Goal: Task Accomplishment & Management: Use online tool/utility

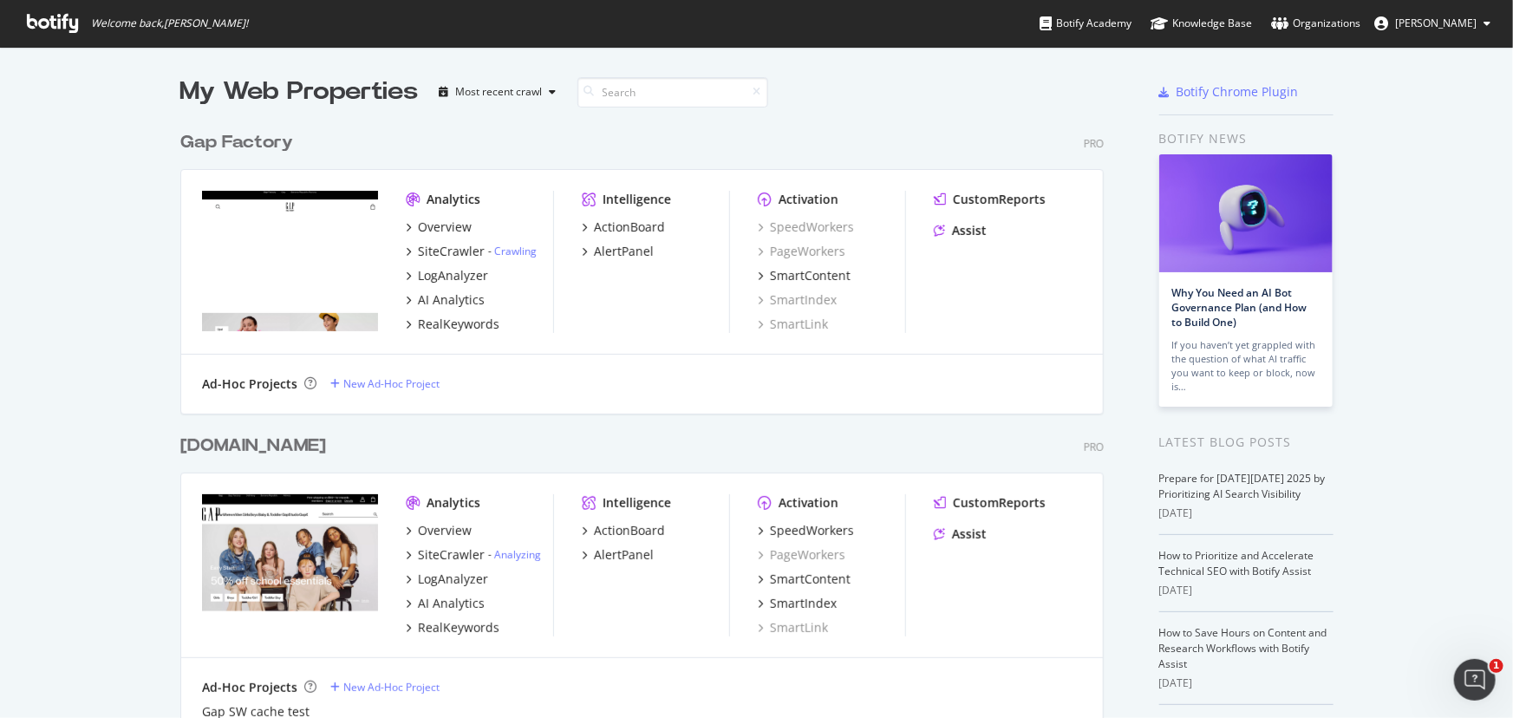
click at [398, 250] on div "Analytics Overview SiteCrawler - Crawling LogAnalyzer AI Analytics RealKeywords…" at bounding box center [642, 262] width 922 height 185
click at [406, 250] on icon "grid" at bounding box center [408, 251] width 5 height 9
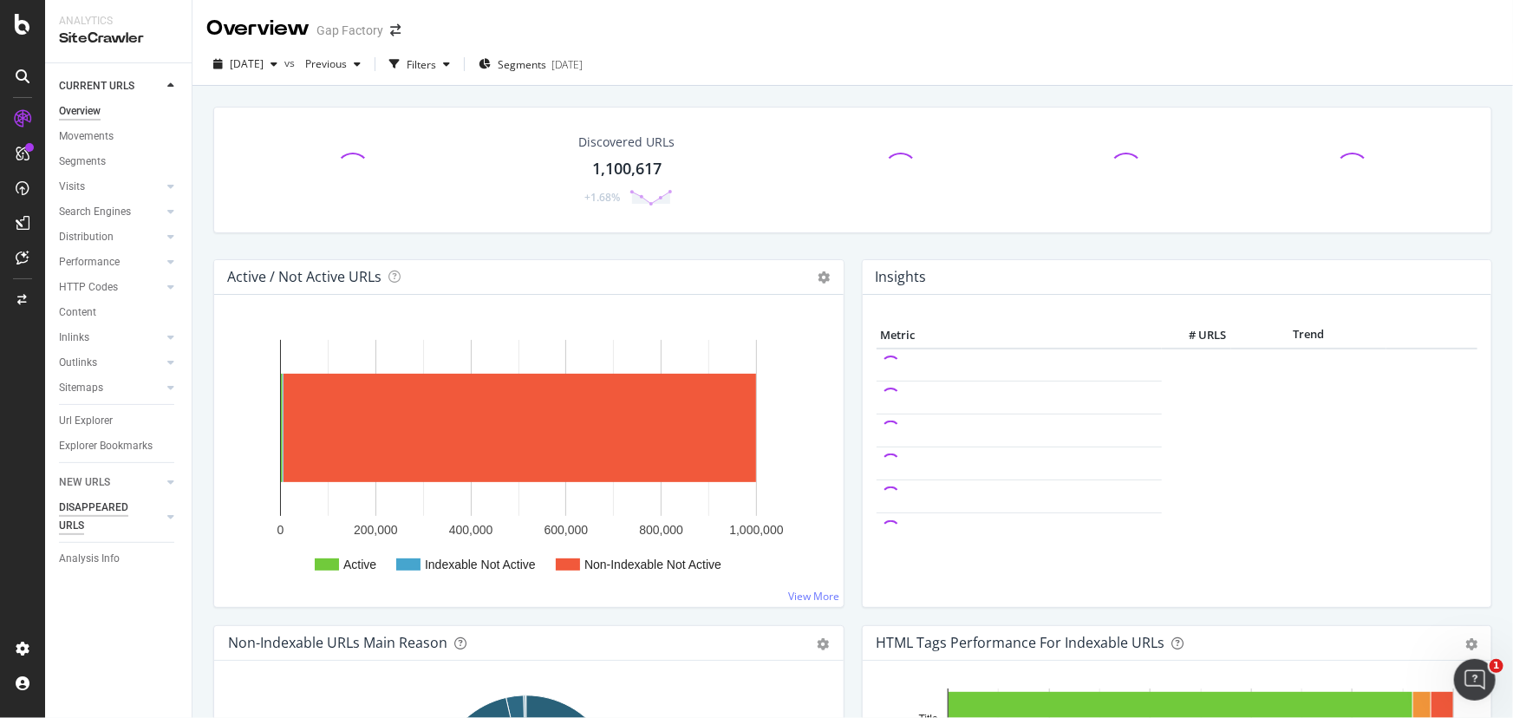
click at [72, 508] on div "DISAPPEARED URLS" at bounding box center [103, 517] width 88 height 36
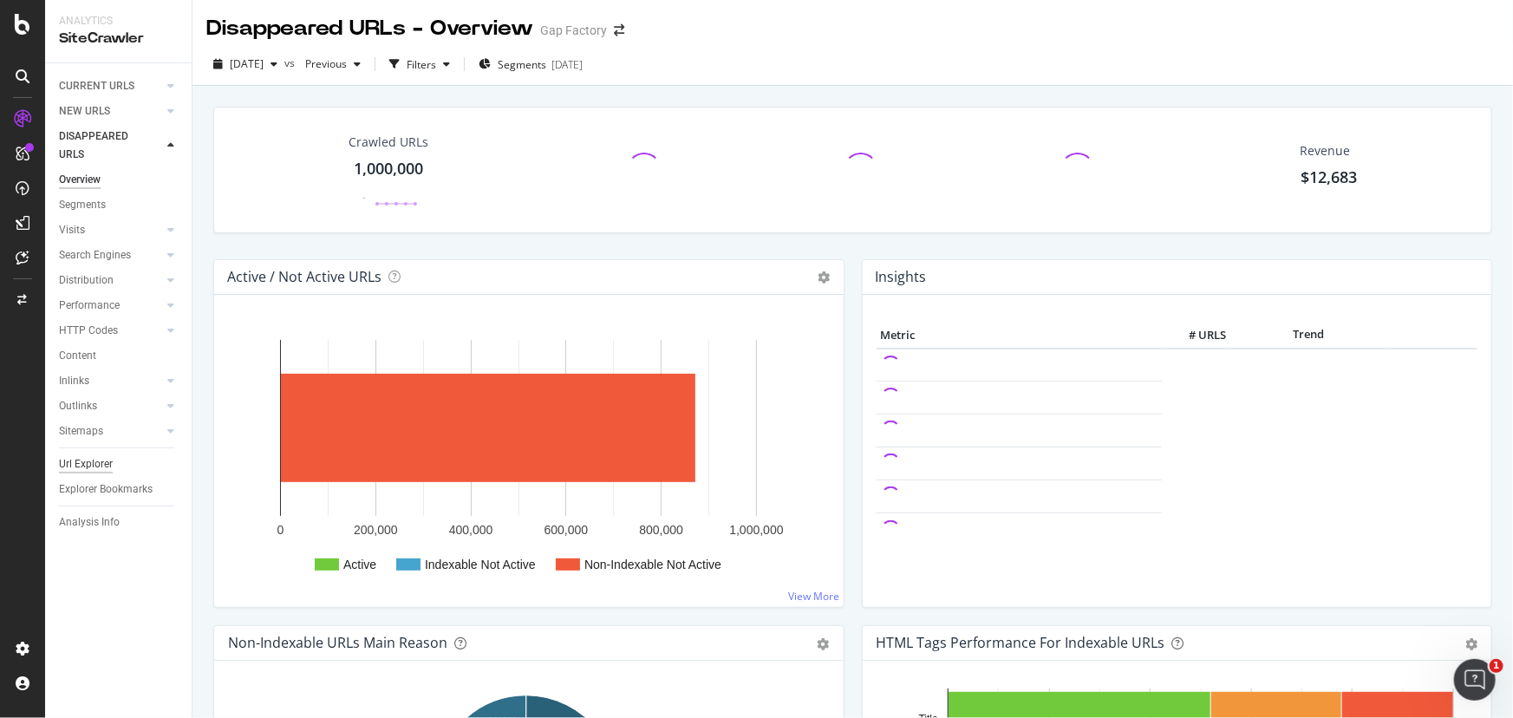
click at [87, 469] on div "Url Explorer" at bounding box center [86, 464] width 54 height 18
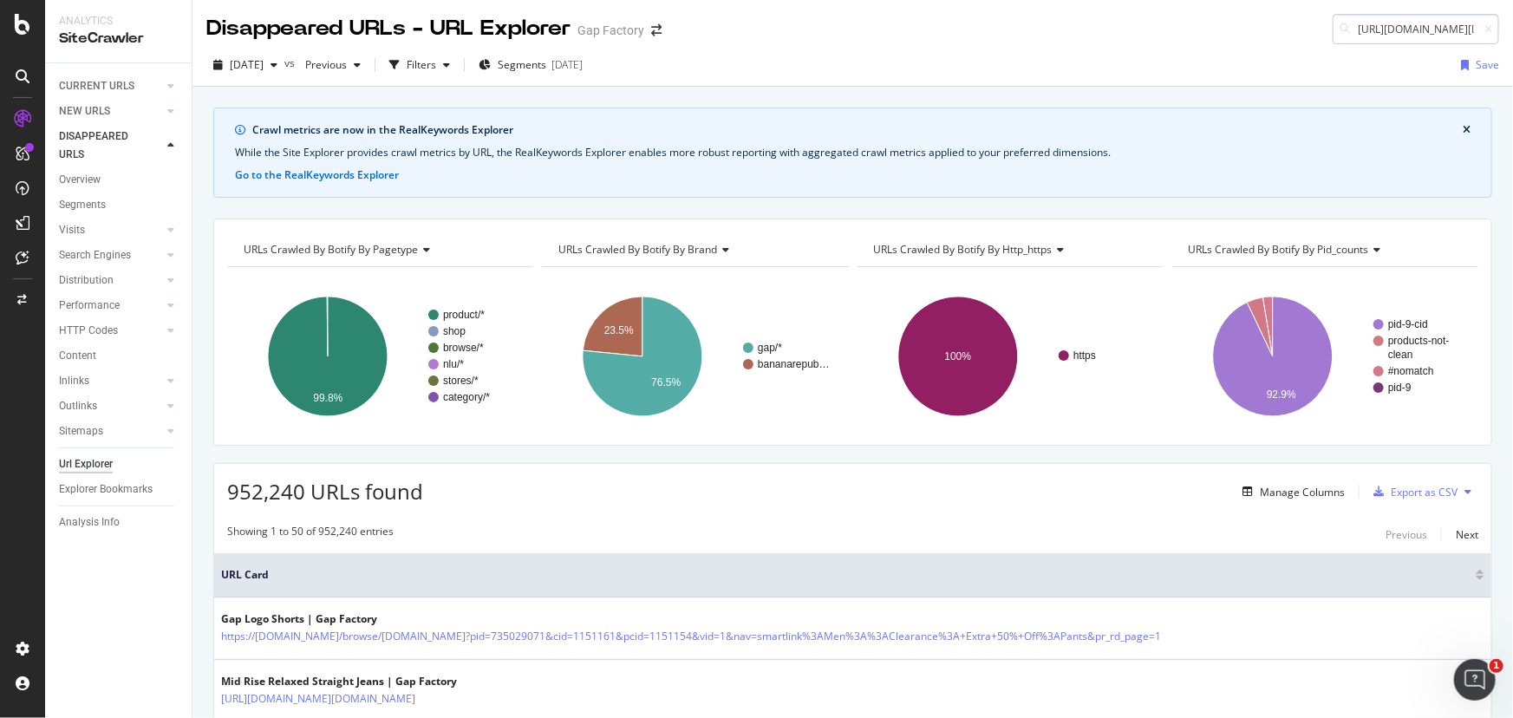
scroll to position [0, 173]
type input "[URL][DOMAIN_NAME][DOMAIN_NAME]"
click at [1185, 58] on div "No results" at bounding box center [1313, 51] width 333 height 17
click at [942, 51] on div "2025 Oct. 1st vs Previous Filters Segments 2025-04-09 Save" at bounding box center [853, 68] width 1321 height 35
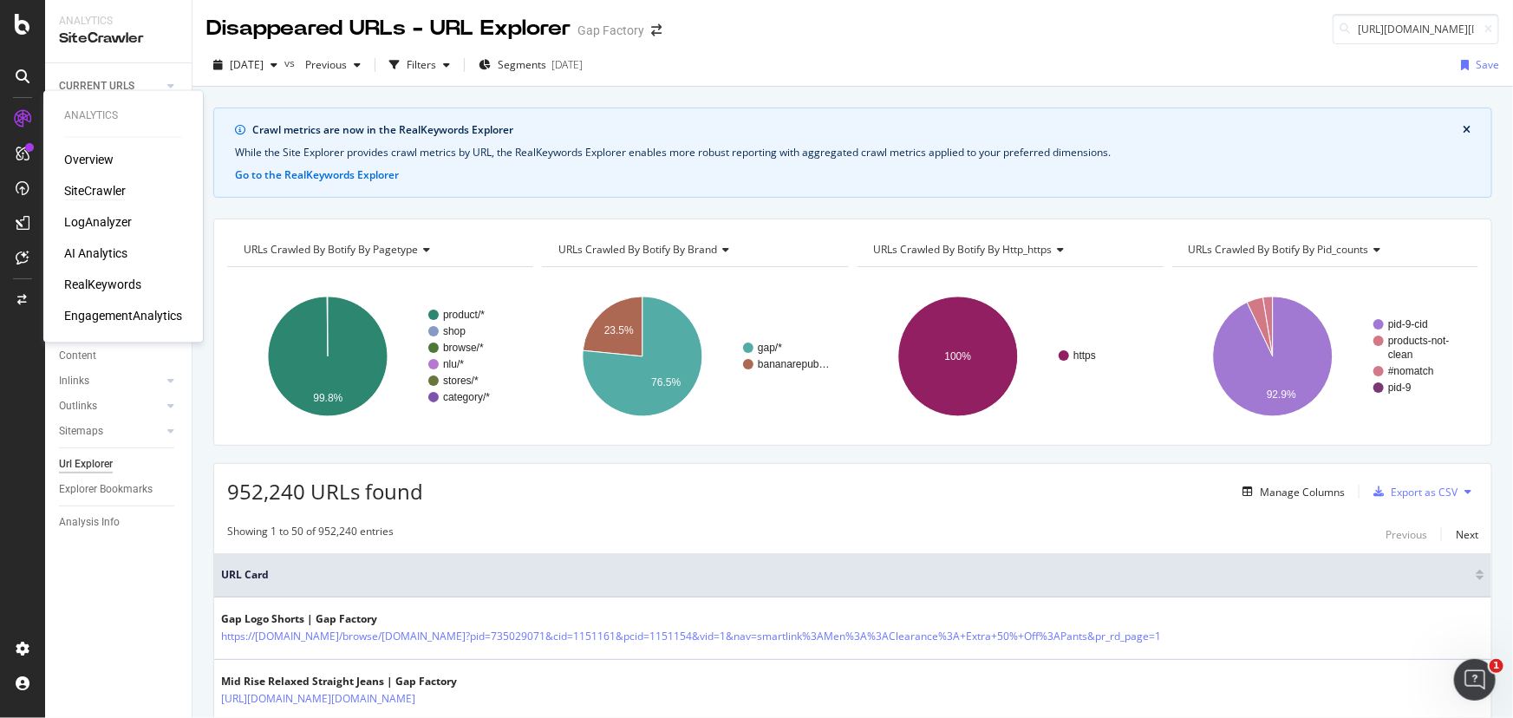
click at [102, 192] on div "SiteCrawler" at bounding box center [95, 191] width 62 height 17
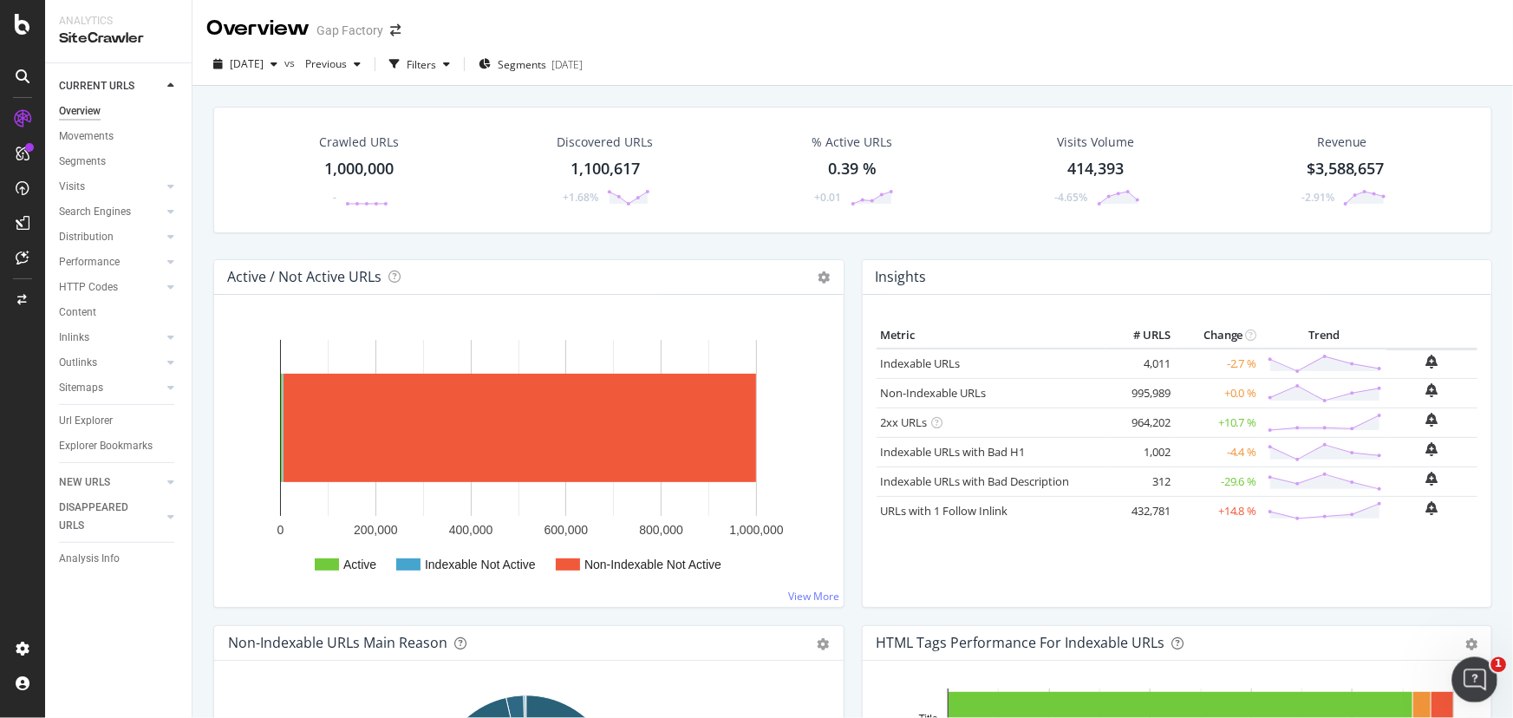
click at [1475, 682] on icon "Open Intercom Messenger" at bounding box center [1473, 677] width 29 height 29
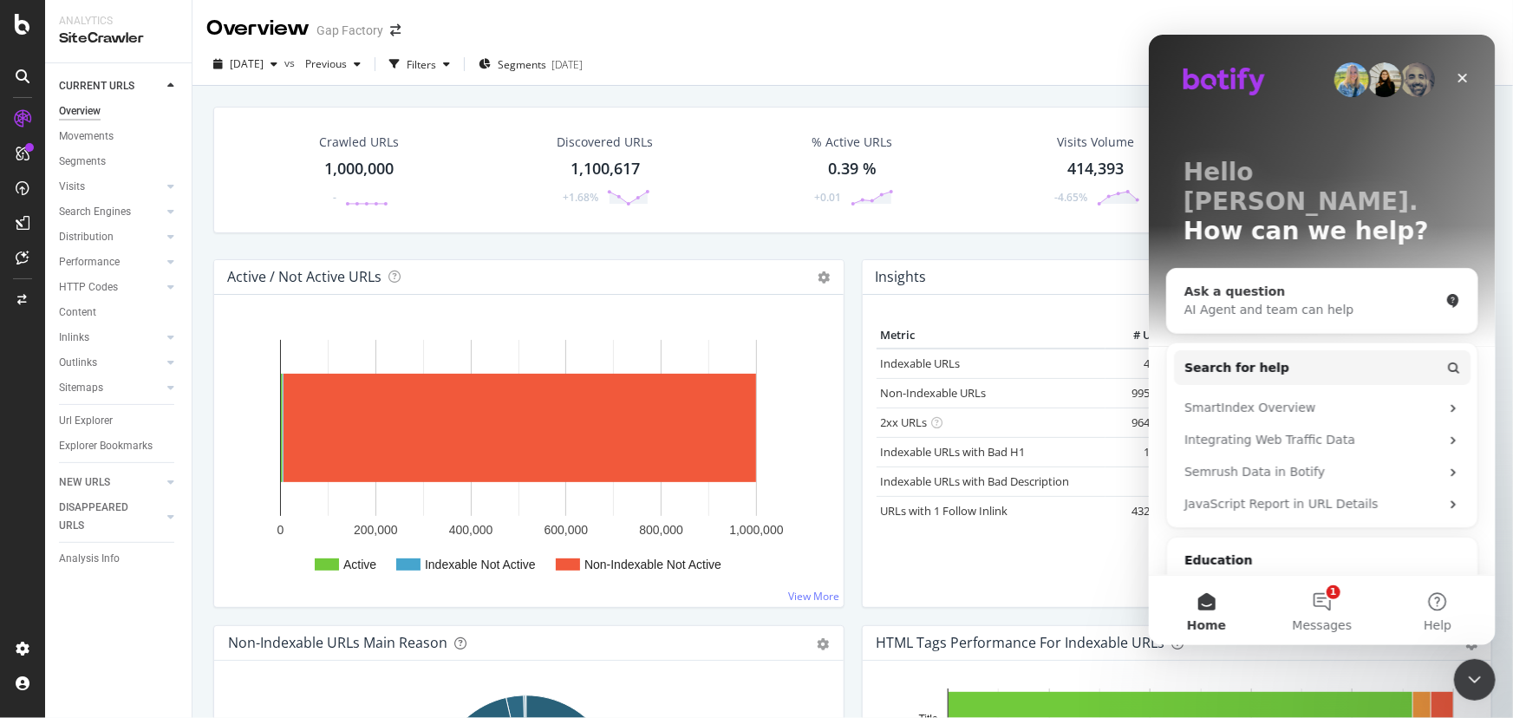
click at [1208, 282] on div "Ask a question" at bounding box center [1311, 291] width 255 height 18
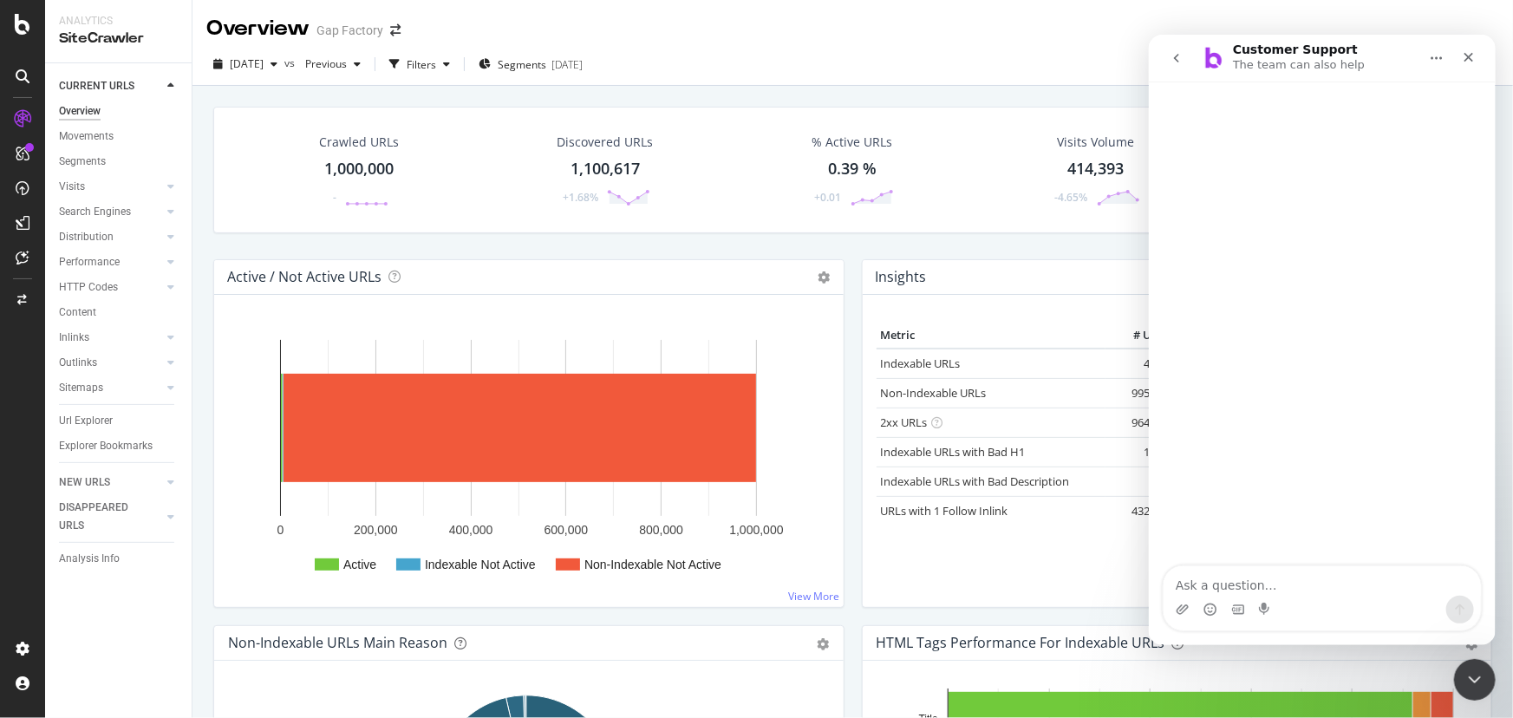
click at [1238, 279] on div "Intercom messenger" at bounding box center [1321, 324] width 347 height 486
click at [1237, 584] on textarea "Ask a question…" at bounding box center [1321, 579] width 317 height 29
type textarea "crawl url"
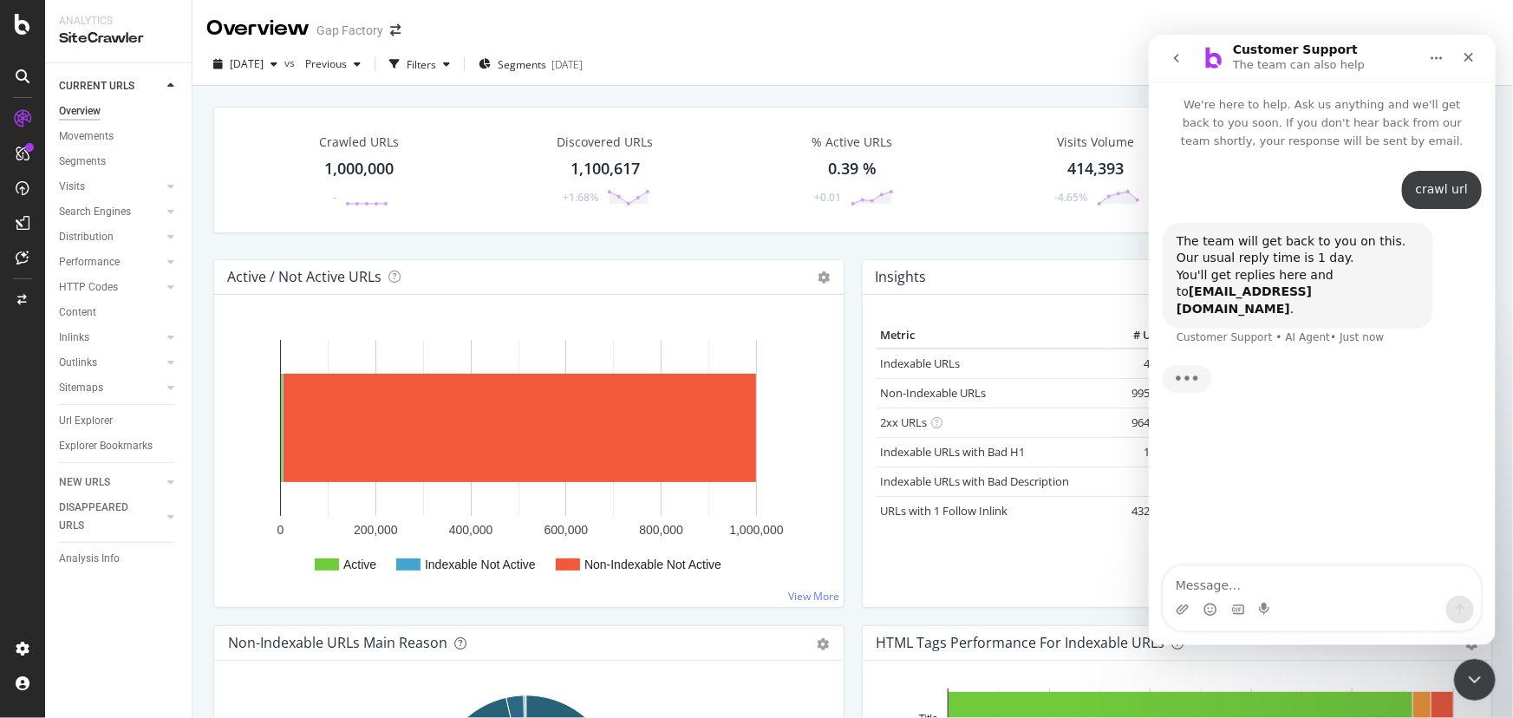
click at [1270, 583] on textarea "Message…" at bounding box center [1321, 579] width 317 height 29
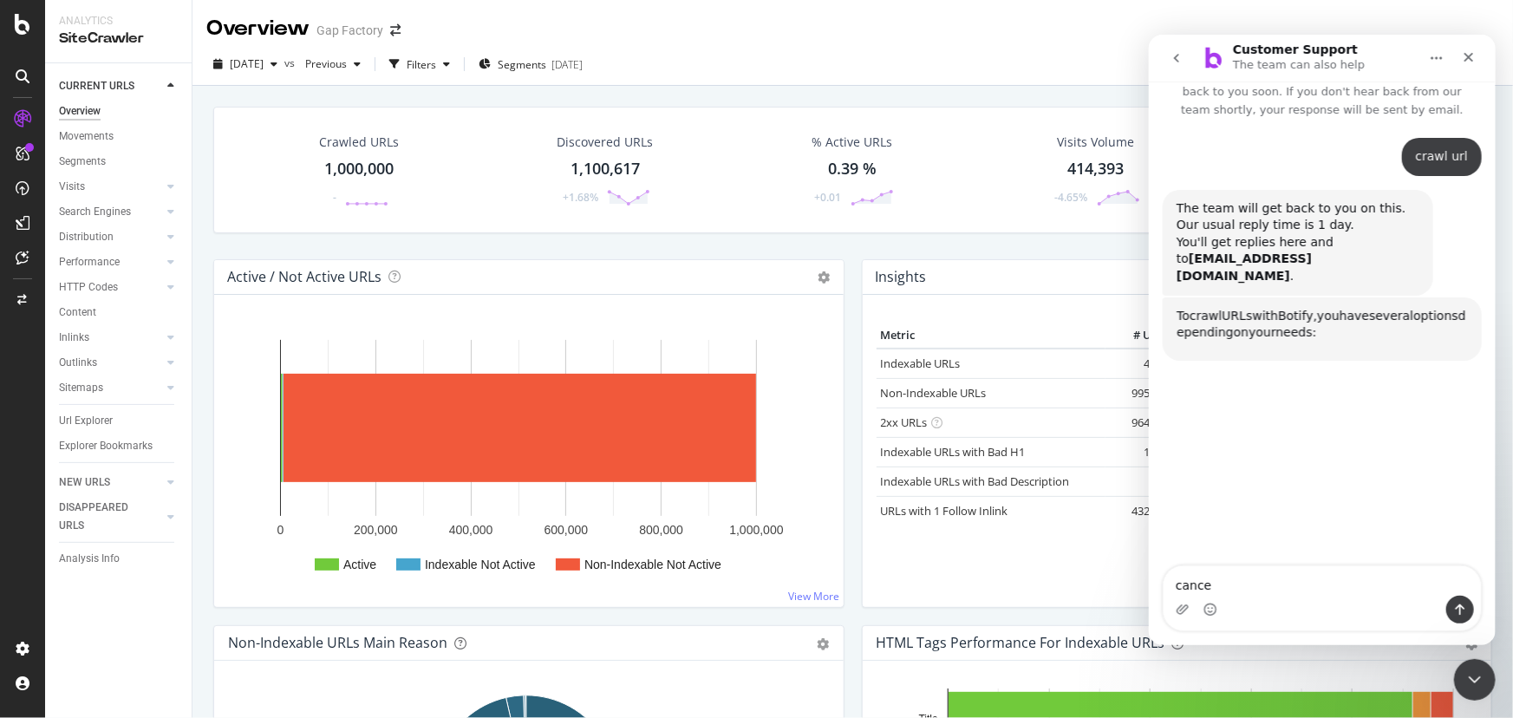
type textarea "cancel"
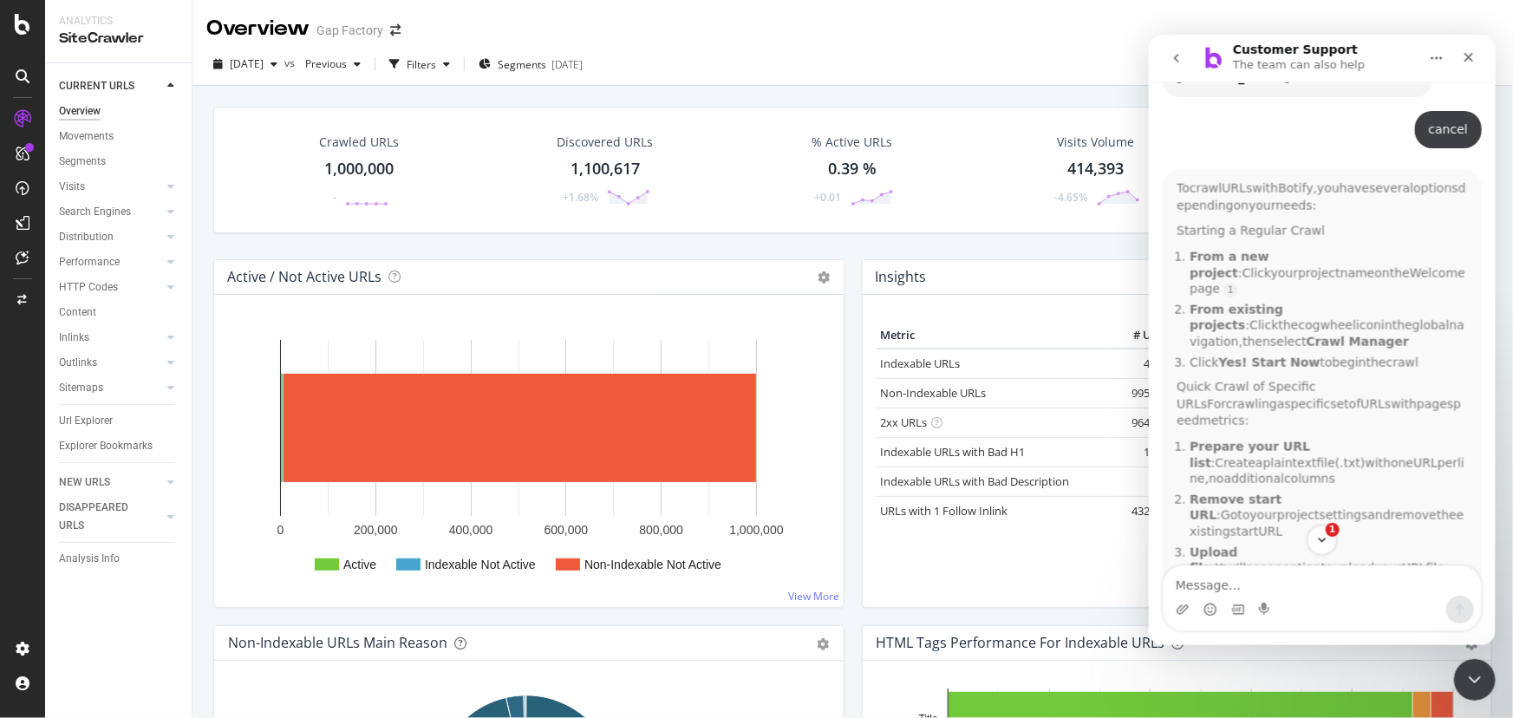
scroll to position [3, 0]
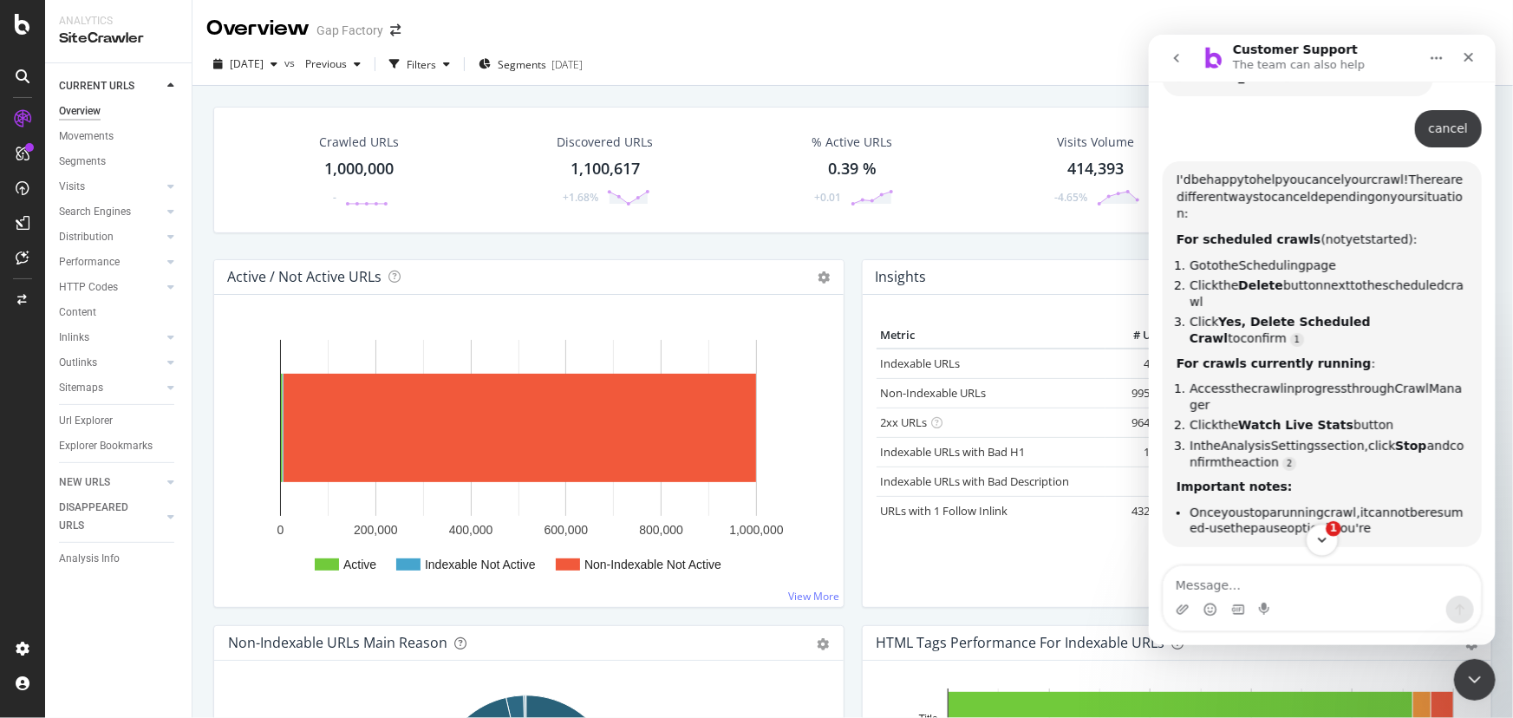
click at [1331, 532] on span "1" at bounding box center [1333, 528] width 16 height 16
click at [1322, 536] on icon "Scroll to bottom" at bounding box center [1322, 540] width 16 height 16
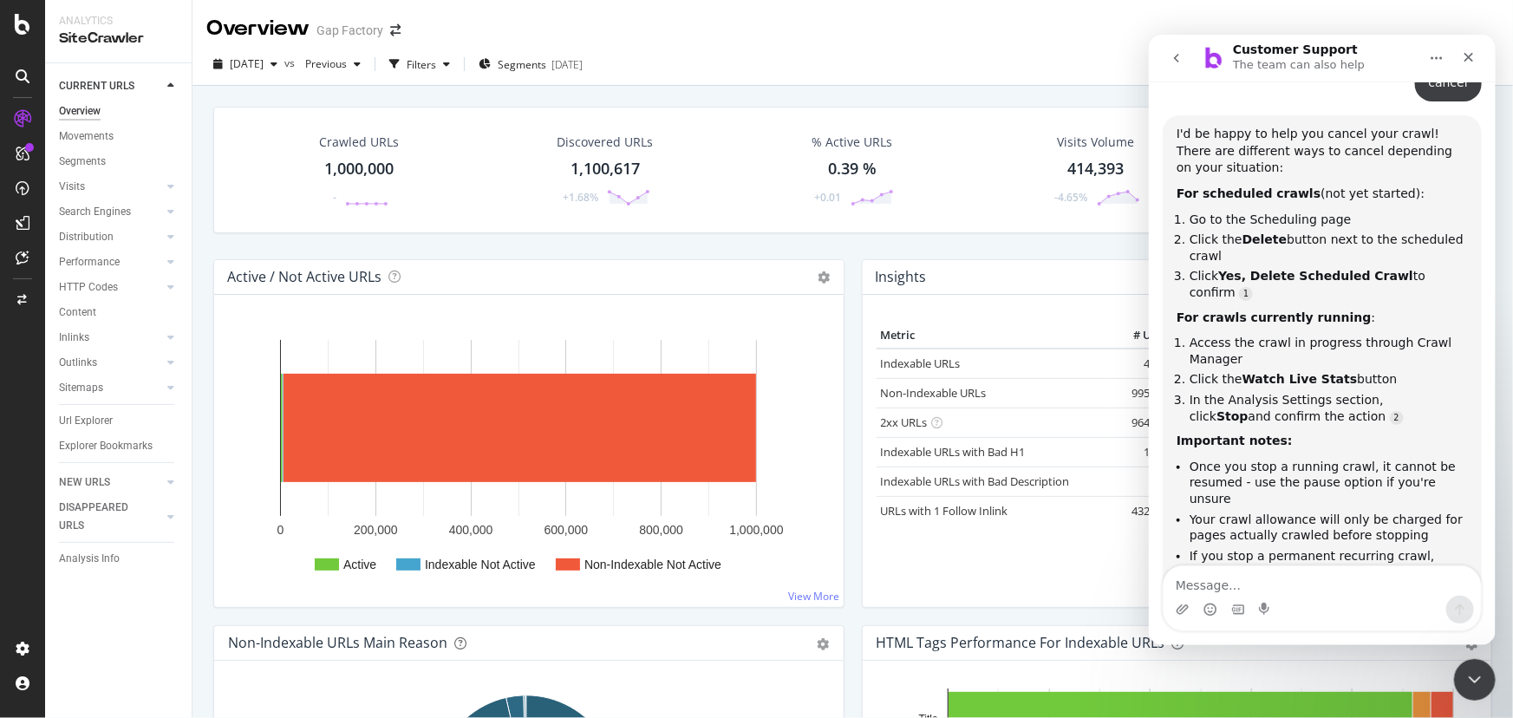
scroll to position [262, 0]
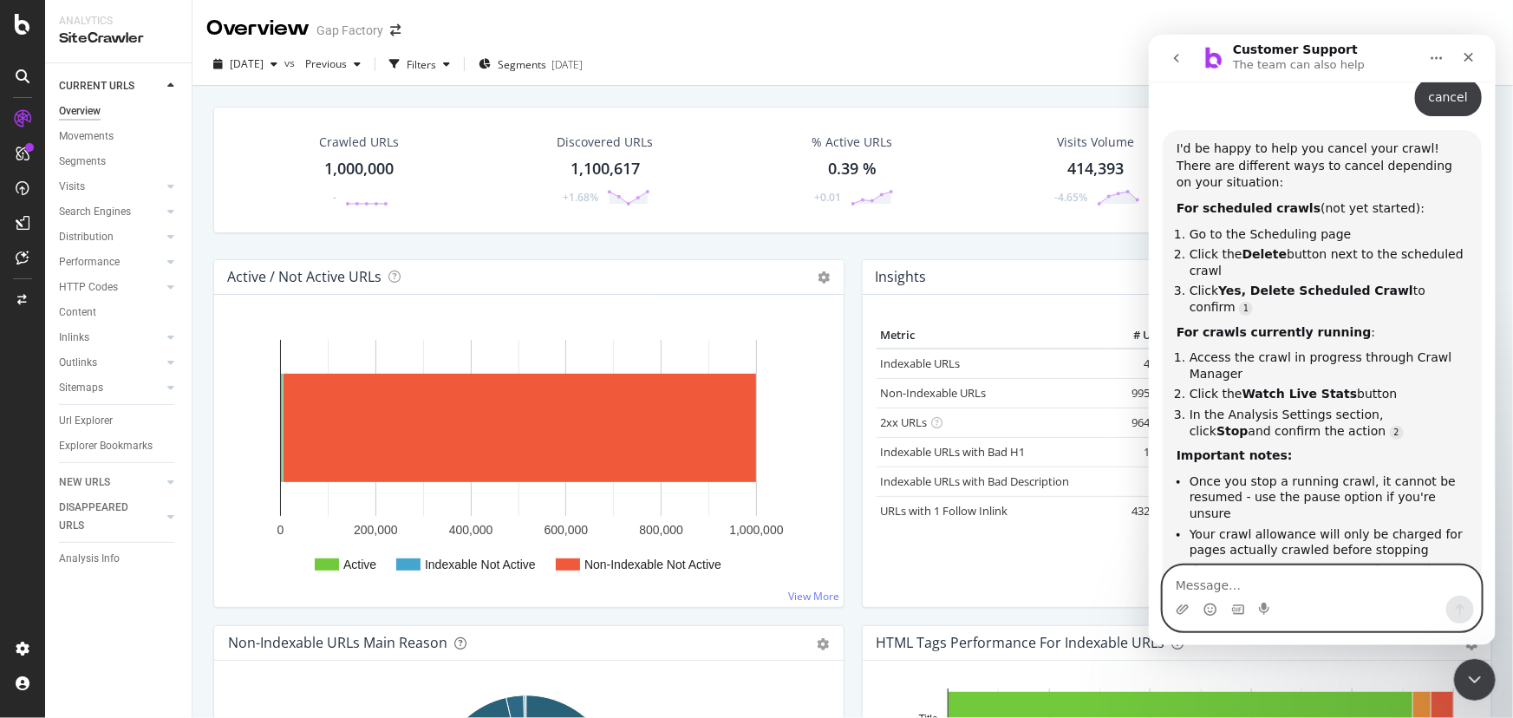
click at [1241, 586] on textarea "Message…" at bounding box center [1321, 579] width 317 height 29
type textarea "ignore"
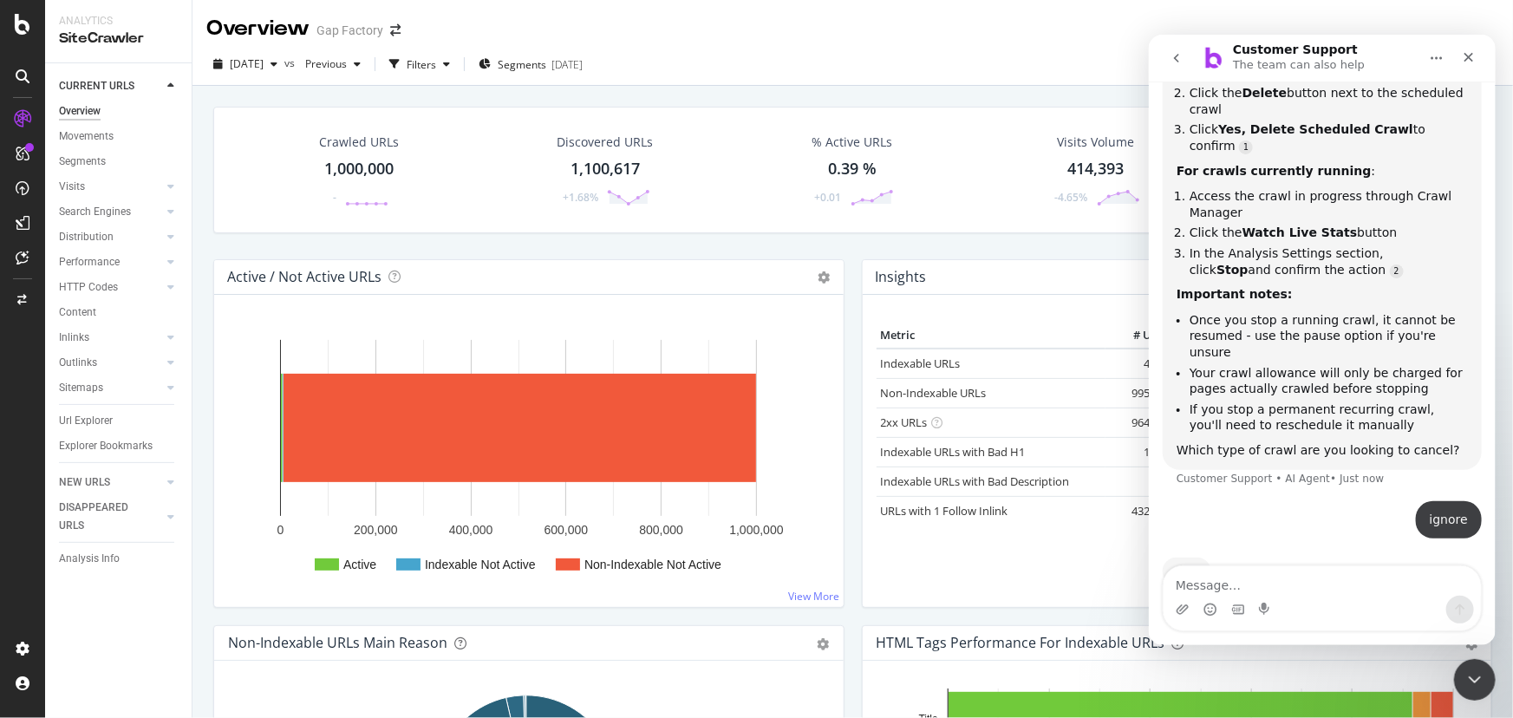
scroll to position [0, 0]
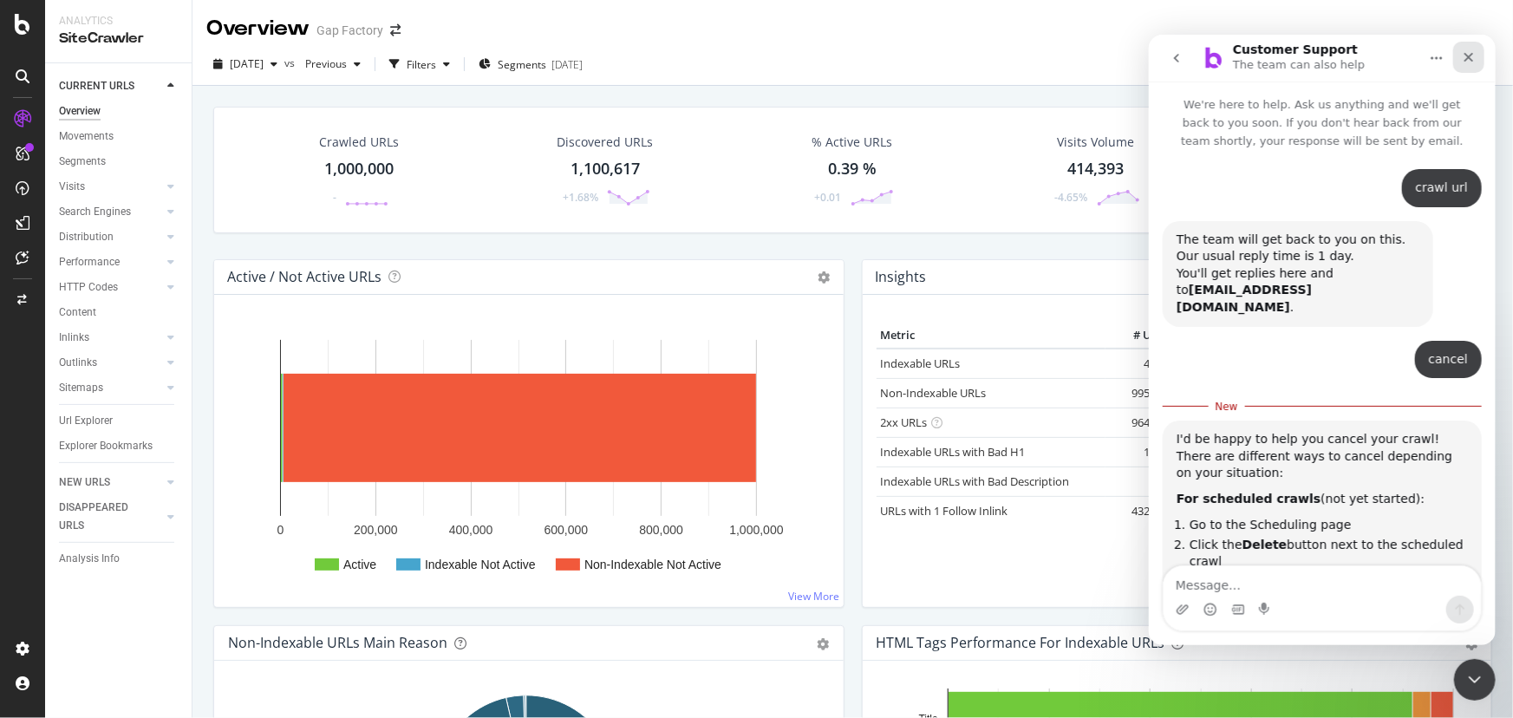
click at [1463, 51] on icon "Close" at bounding box center [1468, 56] width 14 height 14
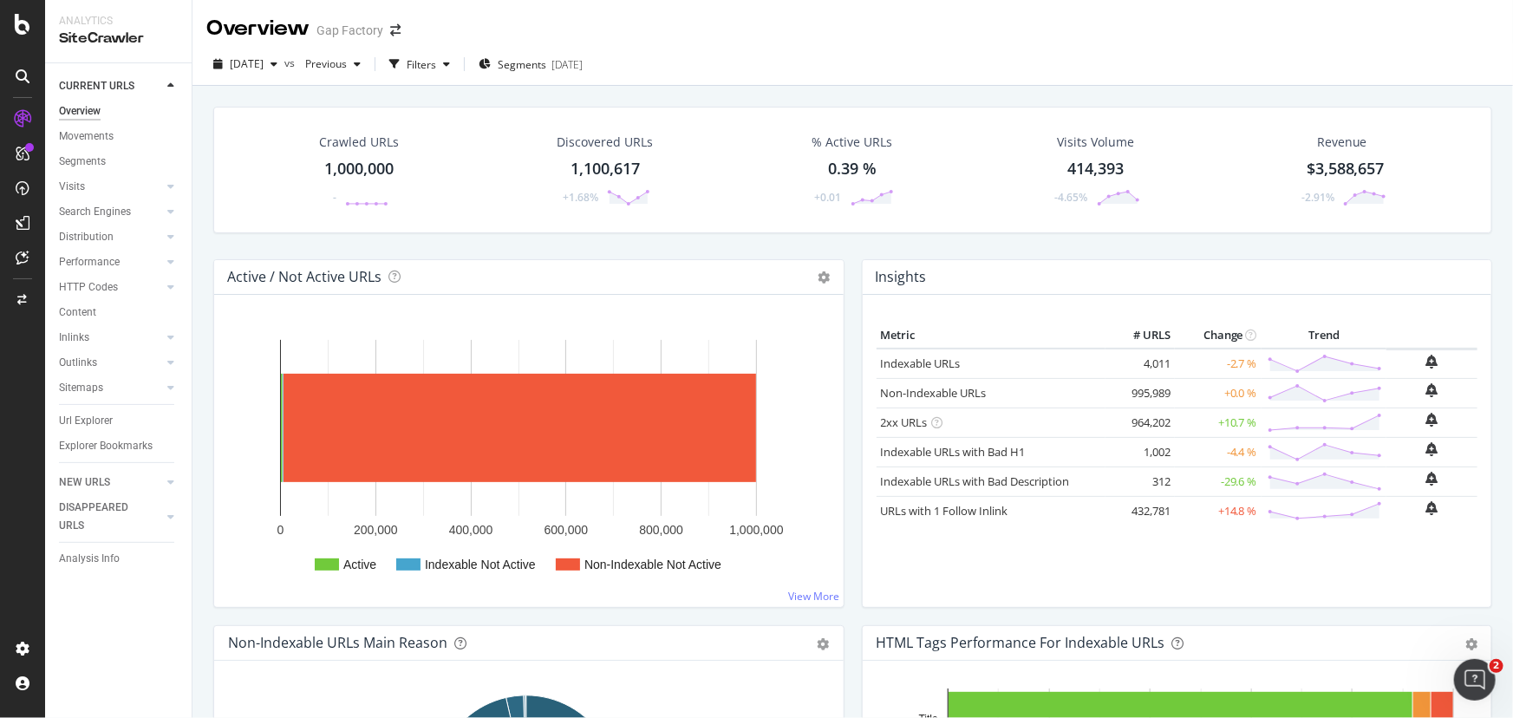
scroll to position [498, 0]
click at [1478, 672] on icon "Open Intercom Messenger" at bounding box center [1473, 677] width 29 height 29
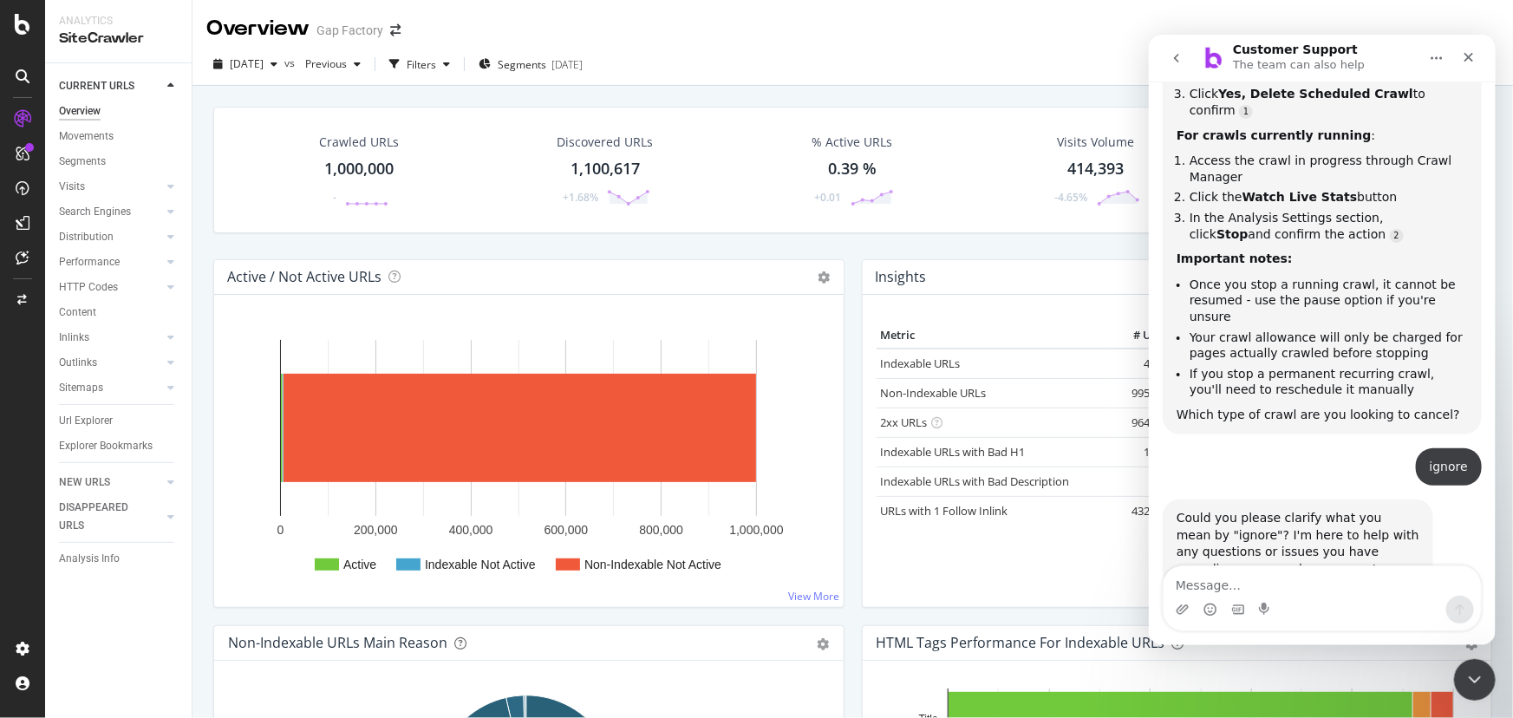
scroll to position [469, 0]
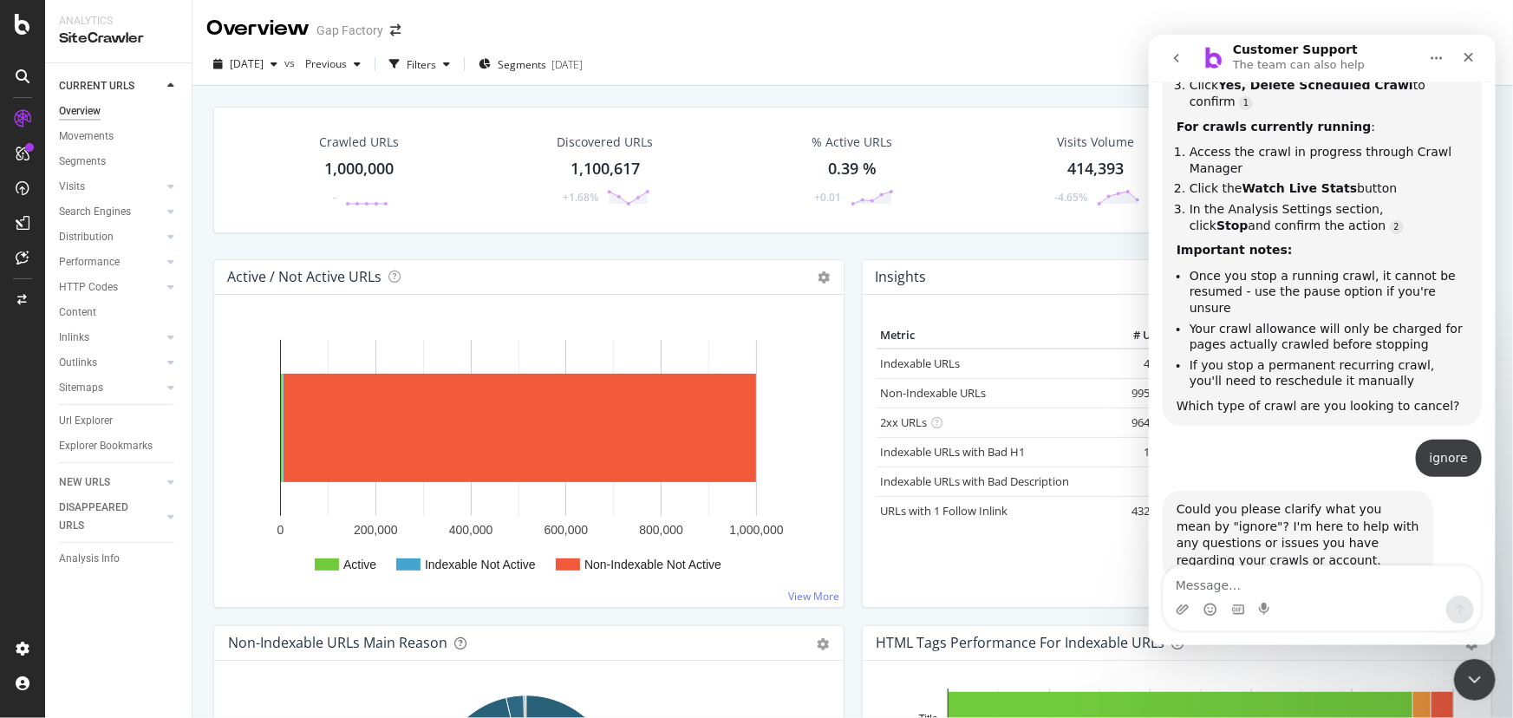
click at [1438, 57] on icon "Home" at bounding box center [1436, 57] width 14 height 14
click at [1178, 55] on icon "go back" at bounding box center [1176, 57] width 14 height 14
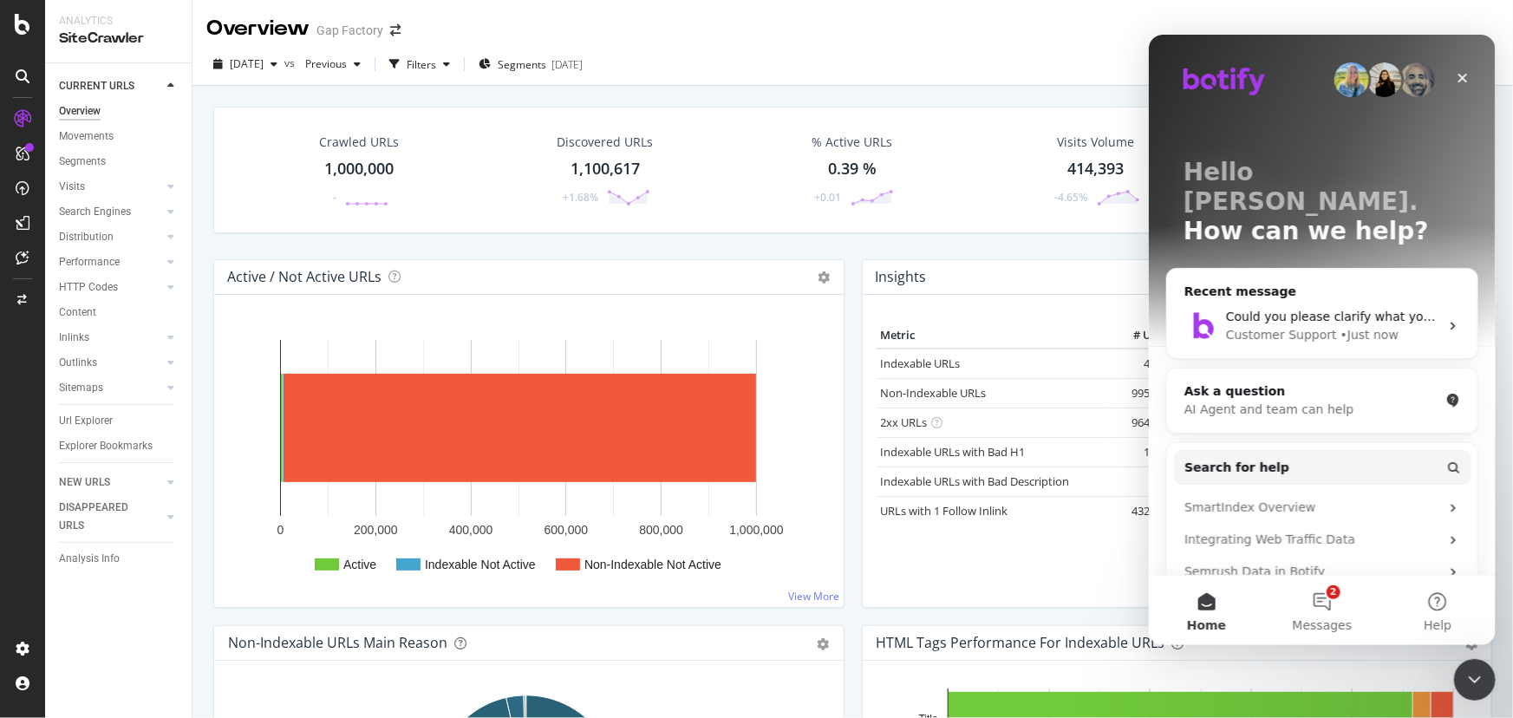
scroll to position [0, 0]
click at [1434, 449] on button "Search for help" at bounding box center [1321, 466] width 297 height 35
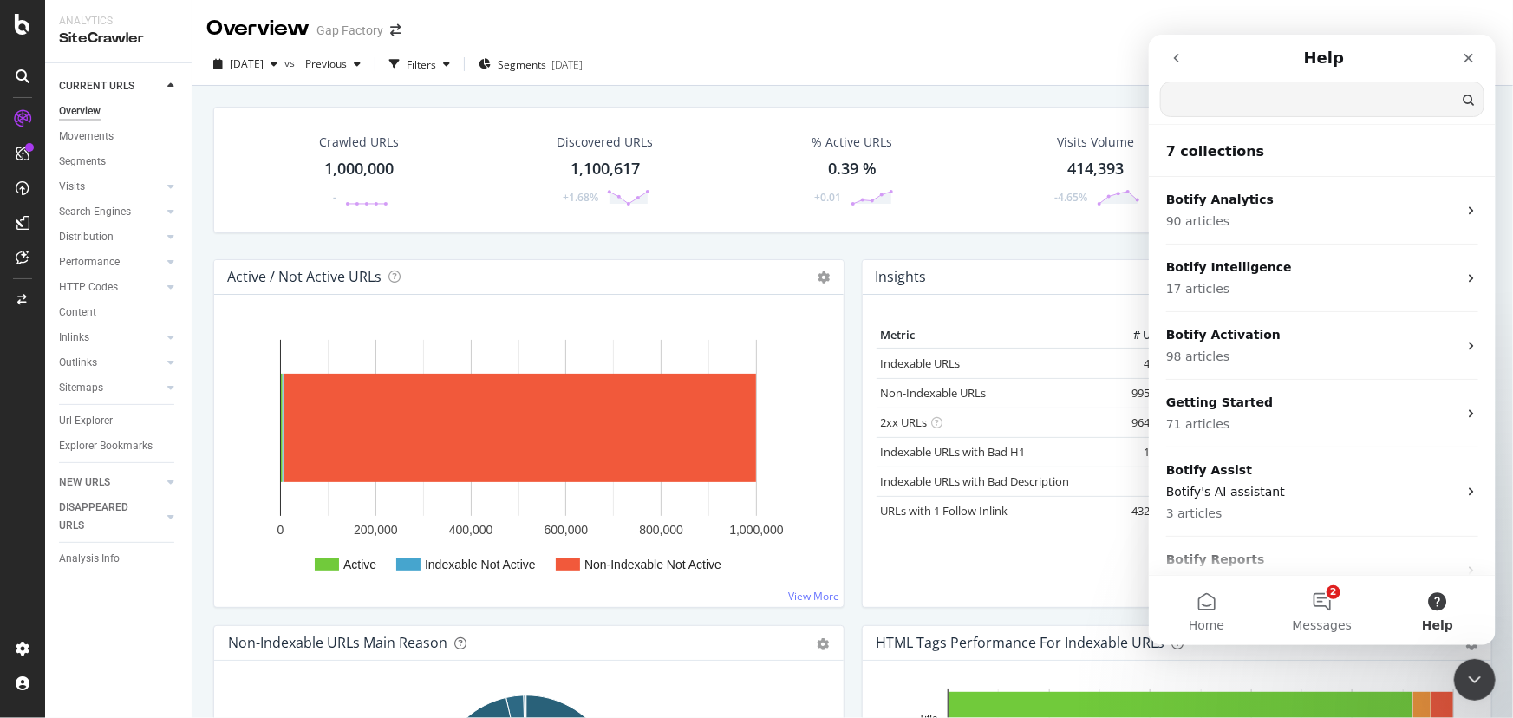
click at [1229, 97] on input "Search for help" at bounding box center [1321, 99] width 323 height 34
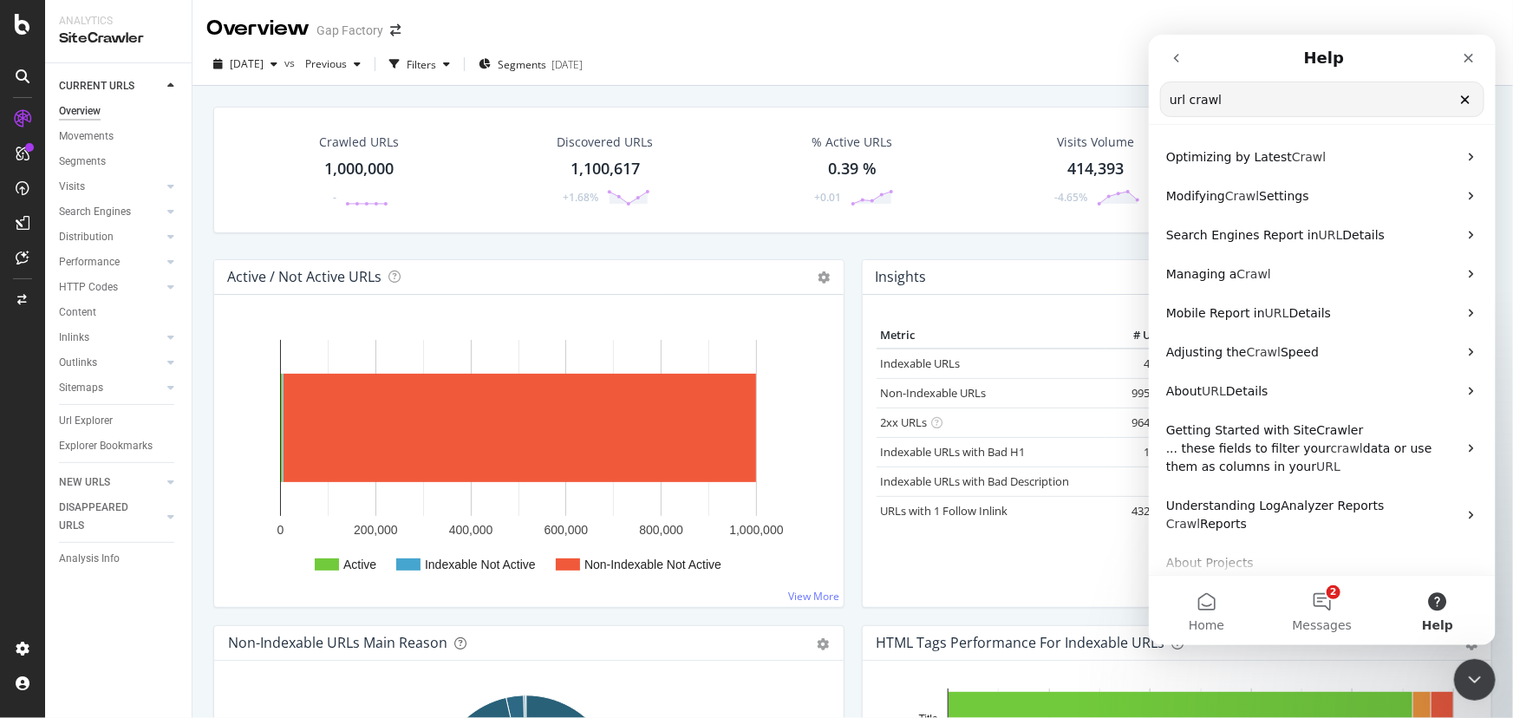
click at [1180, 101] on input "url crawl" at bounding box center [1321, 99] width 323 height 34
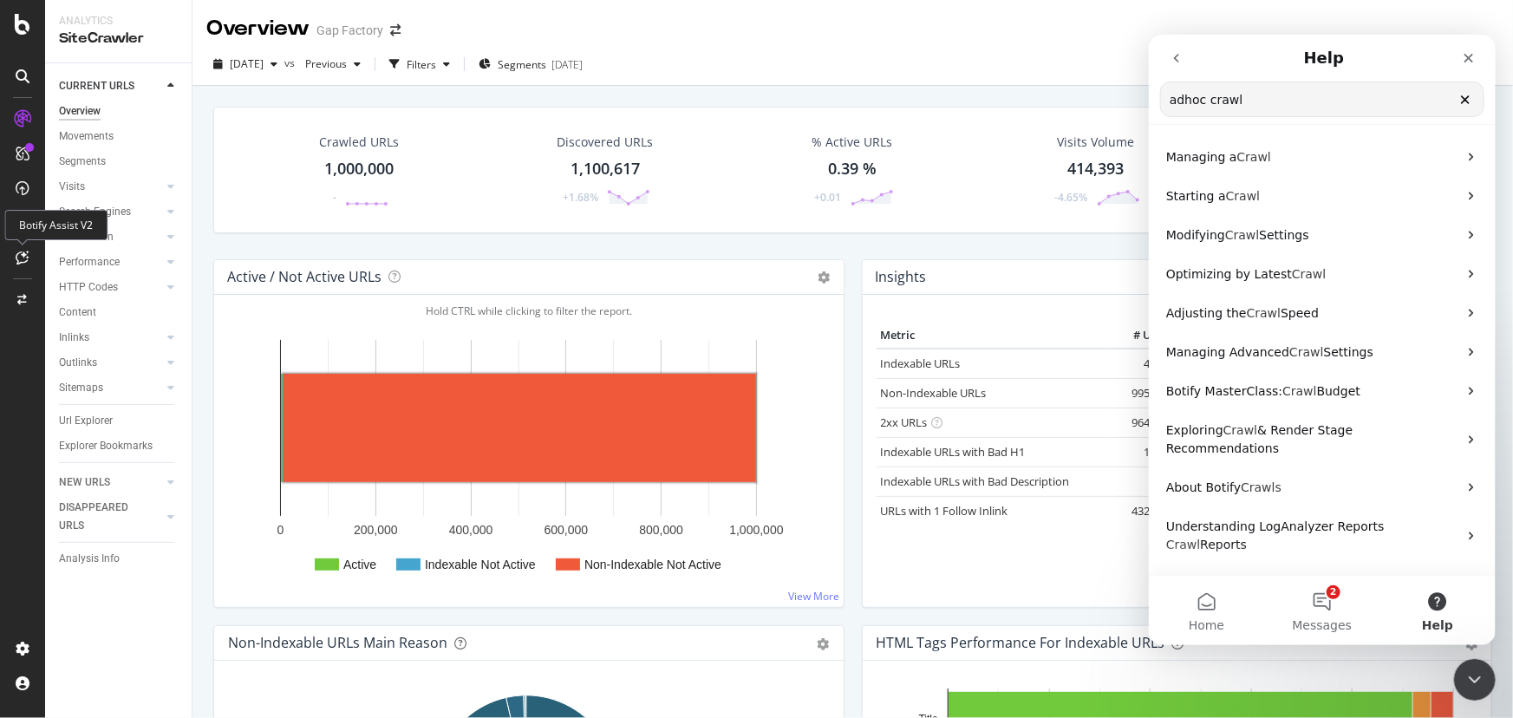
type input "adhoc crawl"
click at [19, 252] on icon at bounding box center [22, 258] width 13 height 14
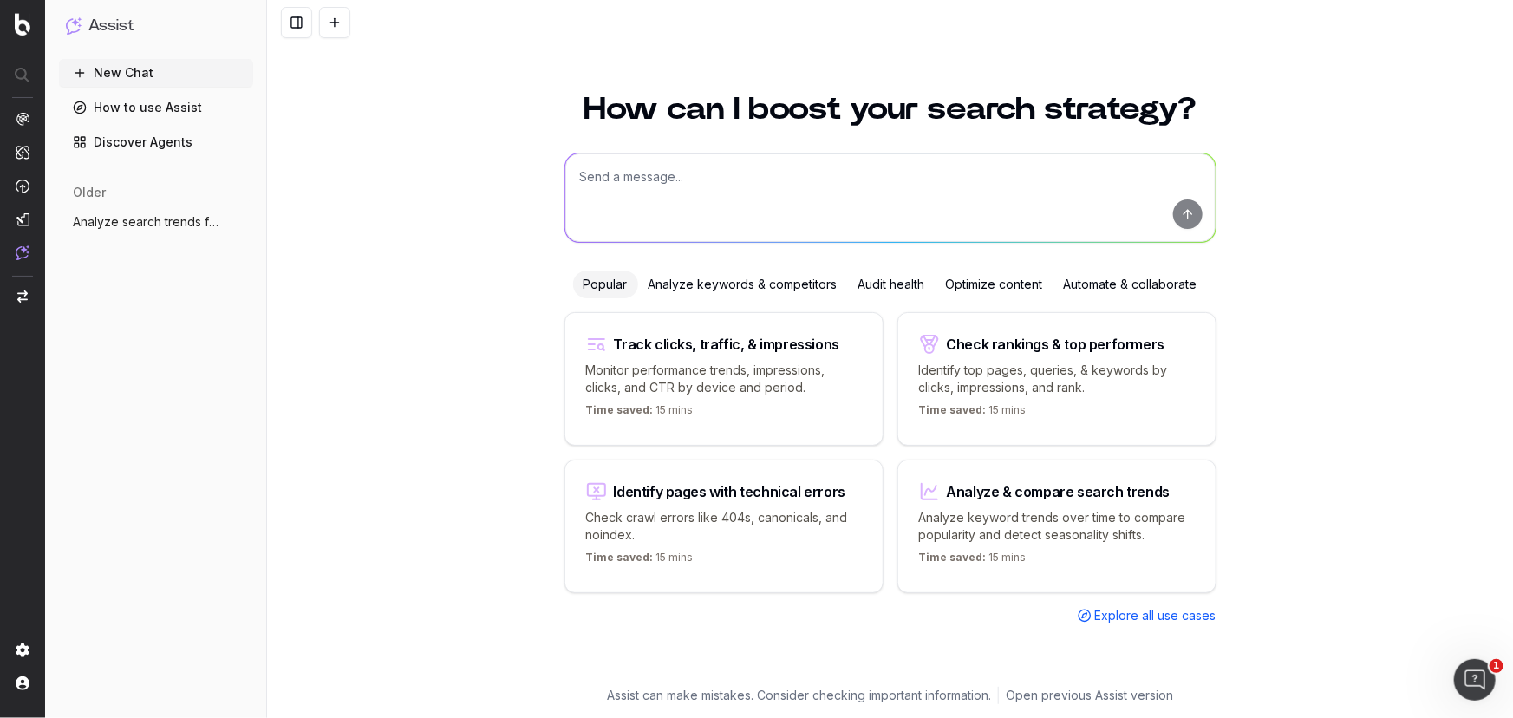
click at [664, 180] on textarea at bounding box center [890, 197] width 650 height 88
type textarea "adhoc crawl"
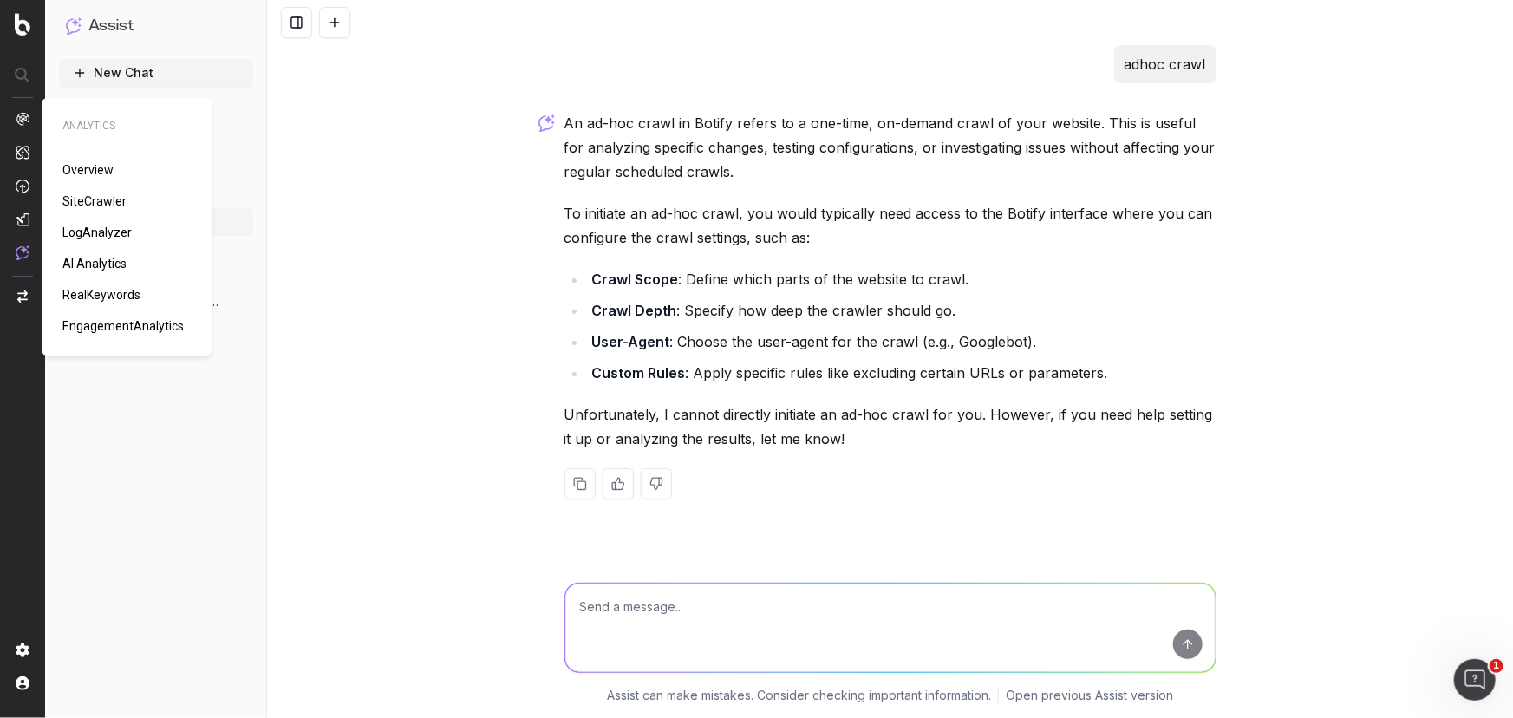
click at [86, 199] on span "SiteCrawler" at bounding box center [94, 201] width 64 height 14
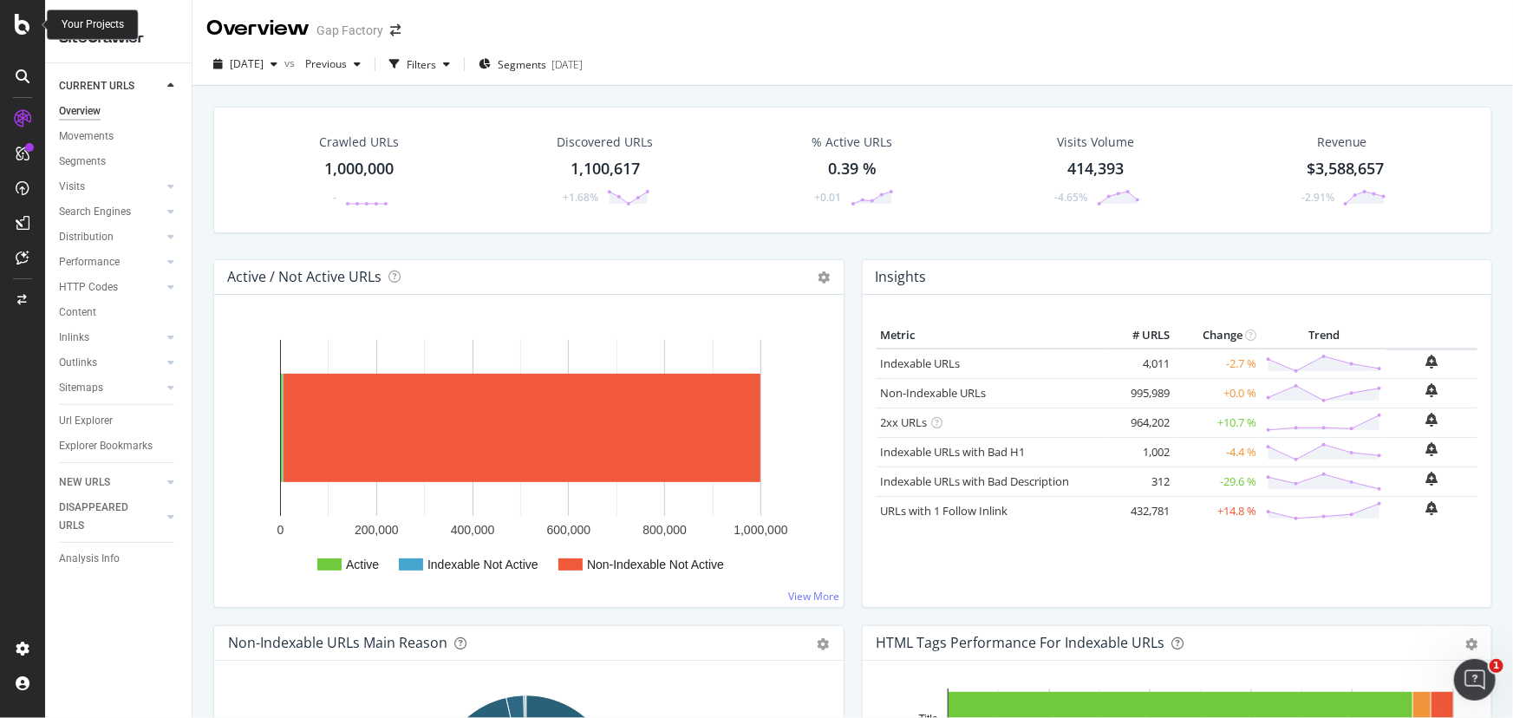
click at [17, 23] on icon at bounding box center [23, 24] width 16 height 21
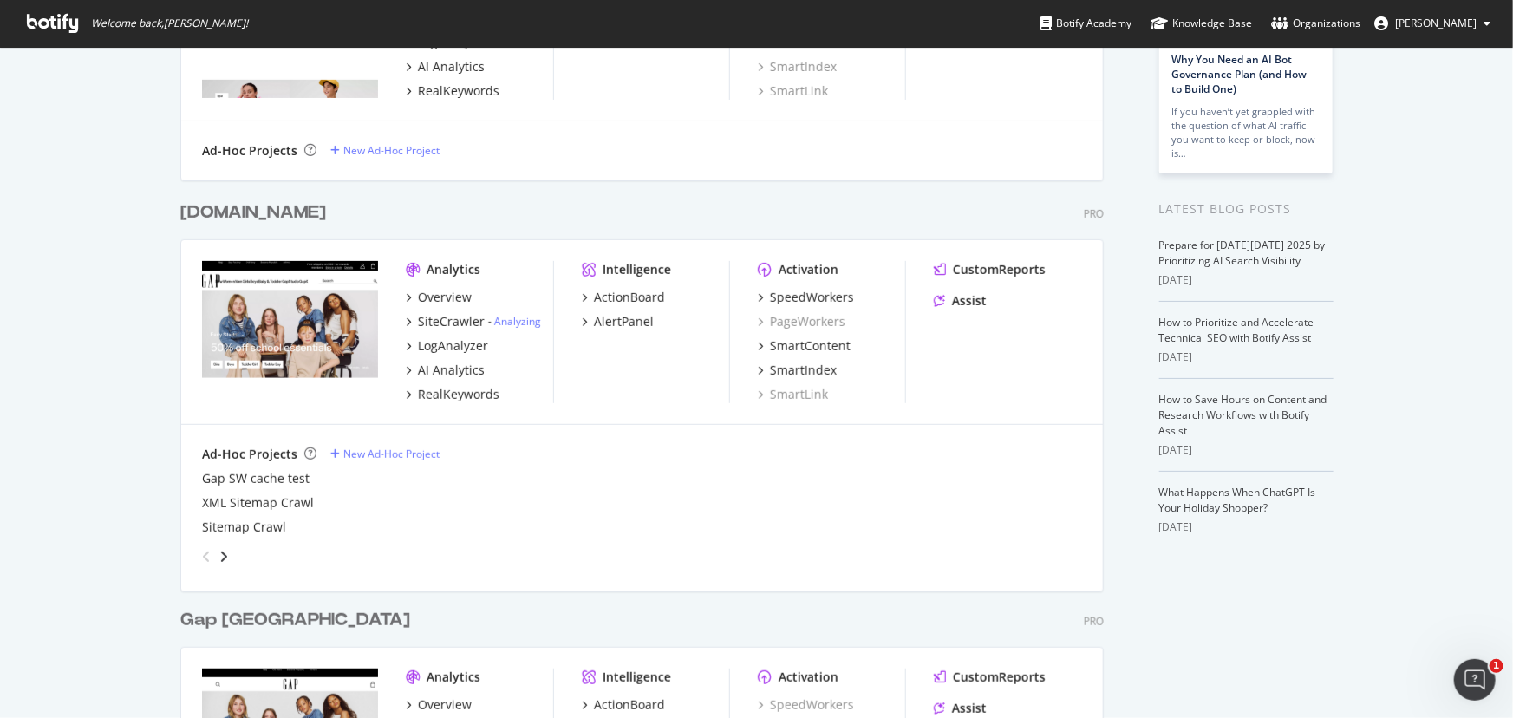
scroll to position [262, 0]
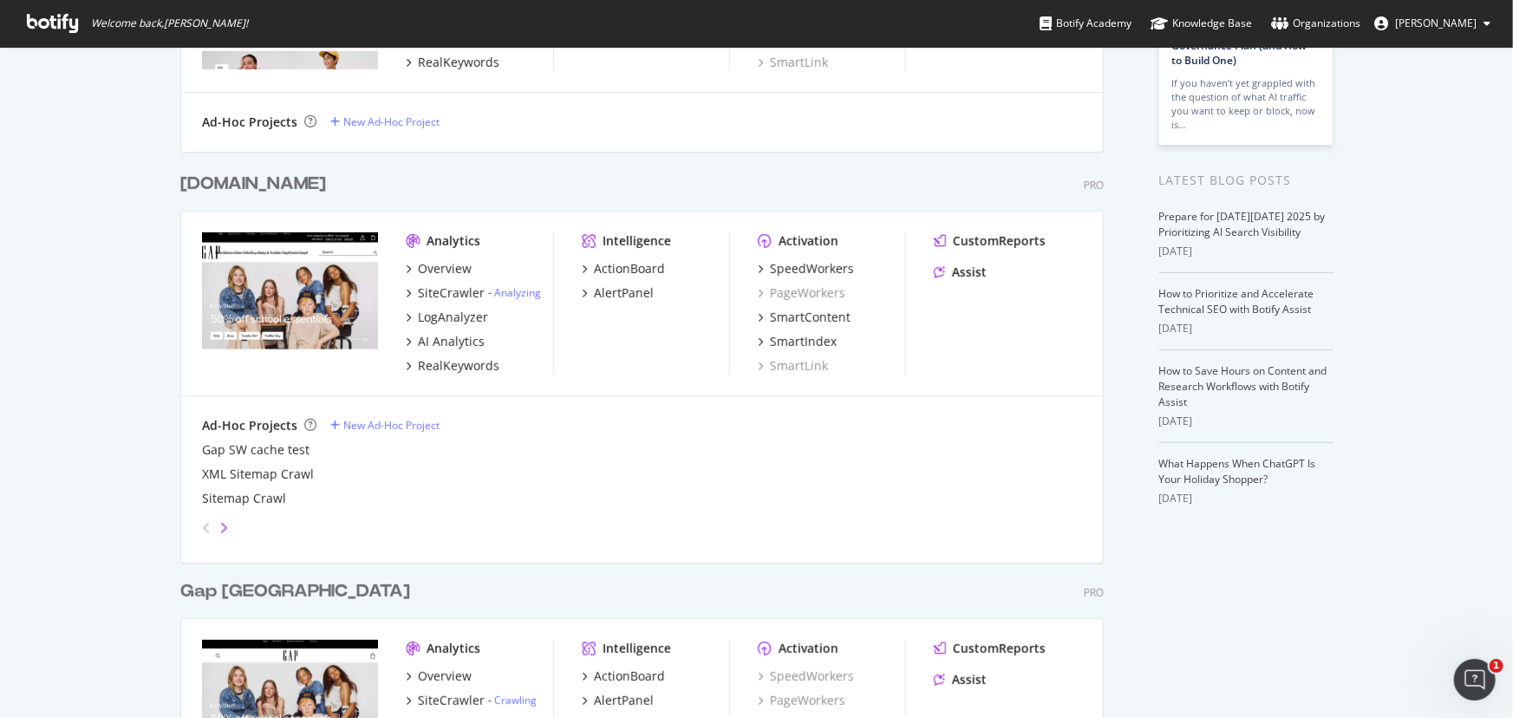
click at [219, 522] on icon "angle-right" at bounding box center [223, 528] width 9 height 14
click at [364, 422] on div "New Ad-Hoc Project" at bounding box center [391, 425] width 96 height 15
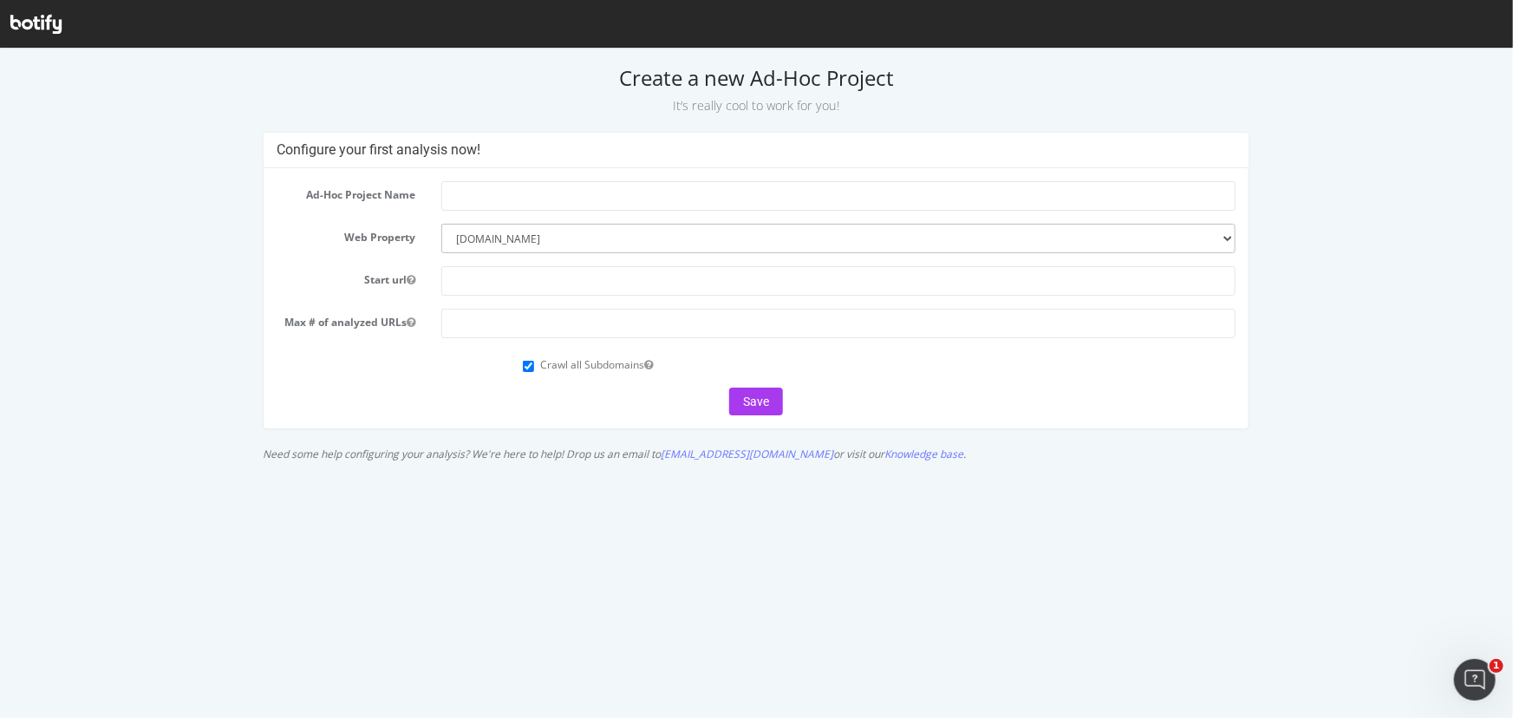
click at [496, 236] on select "--------- Gap.com Gapcanada.ca Gapfactory.com gapsecondary.com gapcanadaseconda…" at bounding box center [838, 237] width 795 height 29
click at [462, 280] on input "text" at bounding box center [838, 279] width 795 height 29
paste input "https://oldnavy.gap.com/browse/product.do?pid=460200002"
type input "https://oldnavy.gap.com/browse/product.do?pid=460200002"
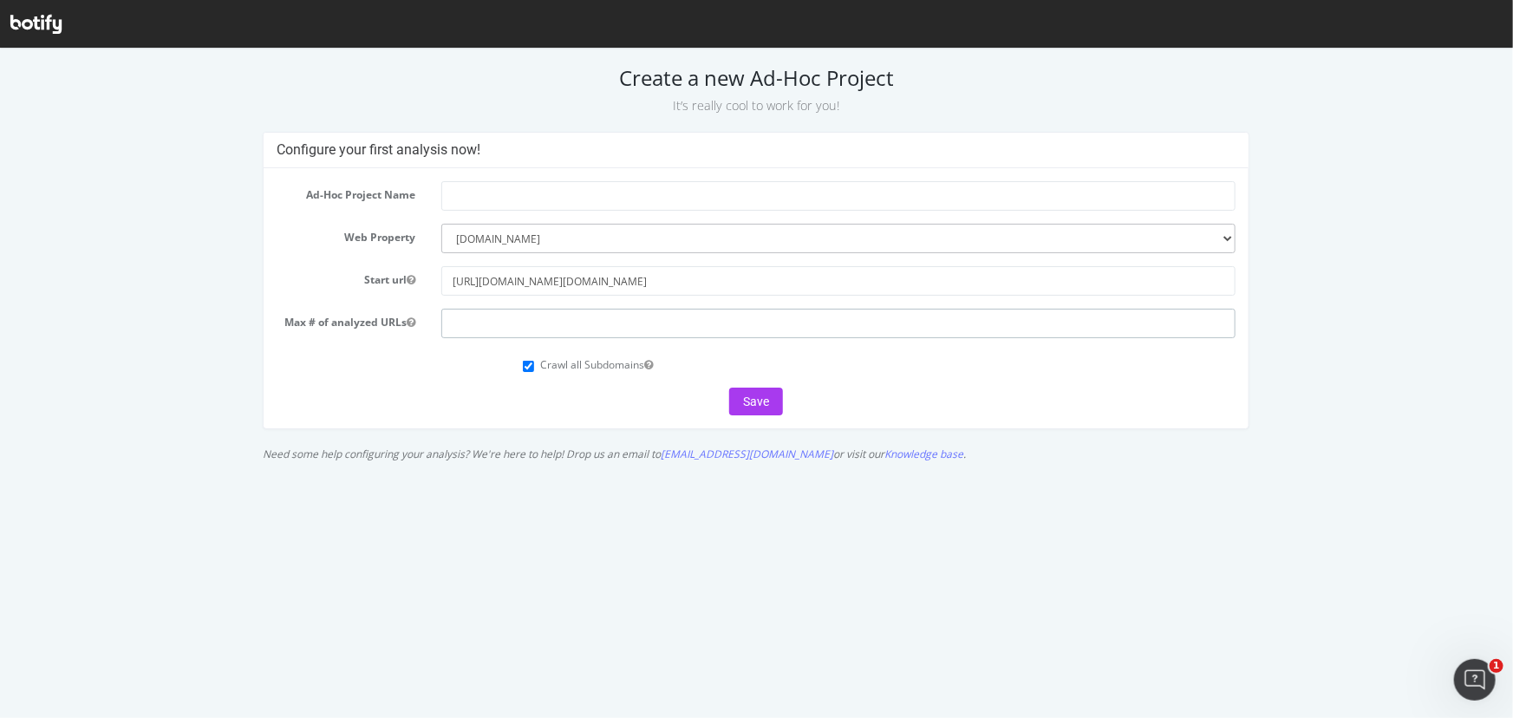
click at [492, 323] on input "number" at bounding box center [838, 322] width 795 height 29
drag, startPoint x: 620, startPoint y: 80, endPoint x: 899, endPoint y: 85, distance: 279.3
click at [899, 85] on h2 "Create a new Ad-Hoc Project It’s really cool to work for you!" at bounding box center [756, 89] width 1489 height 49
copy h2 "Create a new Ad-Hoc Project"
click at [474, 323] on input "number" at bounding box center [838, 322] width 795 height 29
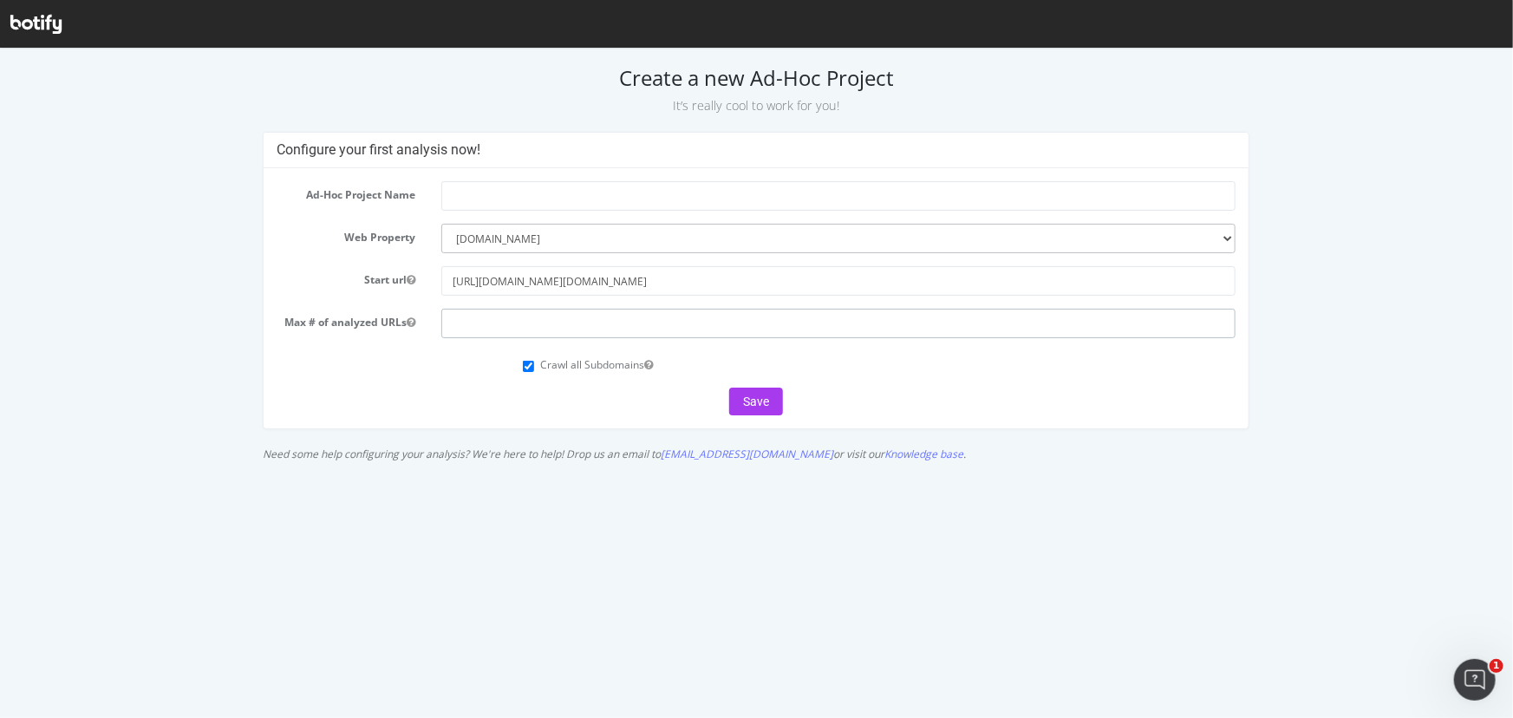
click at [472, 323] on input "number" at bounding box center [838, 322] width 795 height 29
type input "10"
click at [503, 199] on input "text" at bounding box center [838, 194] width 795 height 29
paste input "Create a new Ad-Hoc Project"
type input "Create a new Ad-Hoc Project"
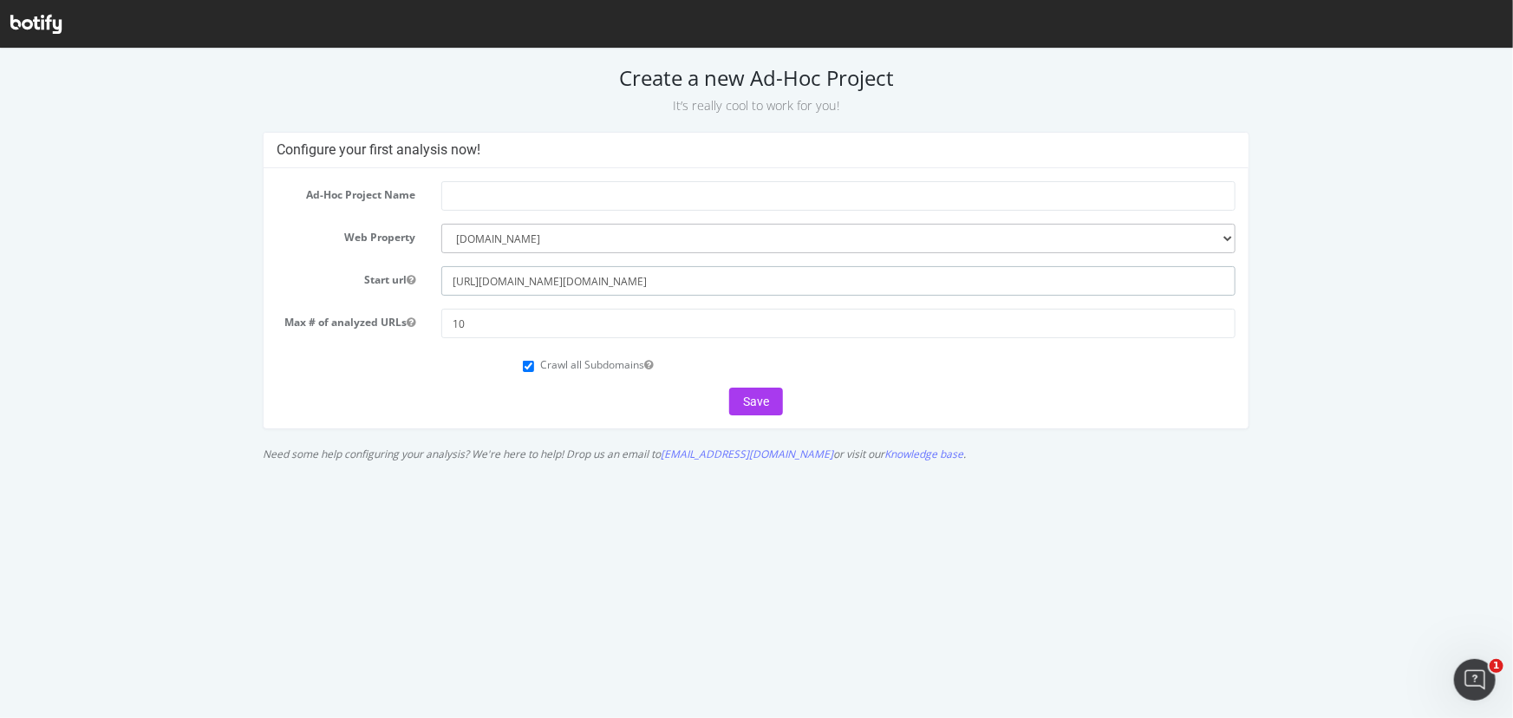
drag, startPoint x: 754, startPoint y: 279, endPoint x: 672, endPoint y: 277, distance: 81.6
click at [672, 277] on input "https://oldnavy.gap.com/browse/product.do?pid=460200002" at bounding box center [838, 279] width 795 height 29
click at [529, 197] on input "text" at bounding box center [838, 194] width 795 height 29
paste input "pid=460200002"
type input "Crawl pid=460200002"
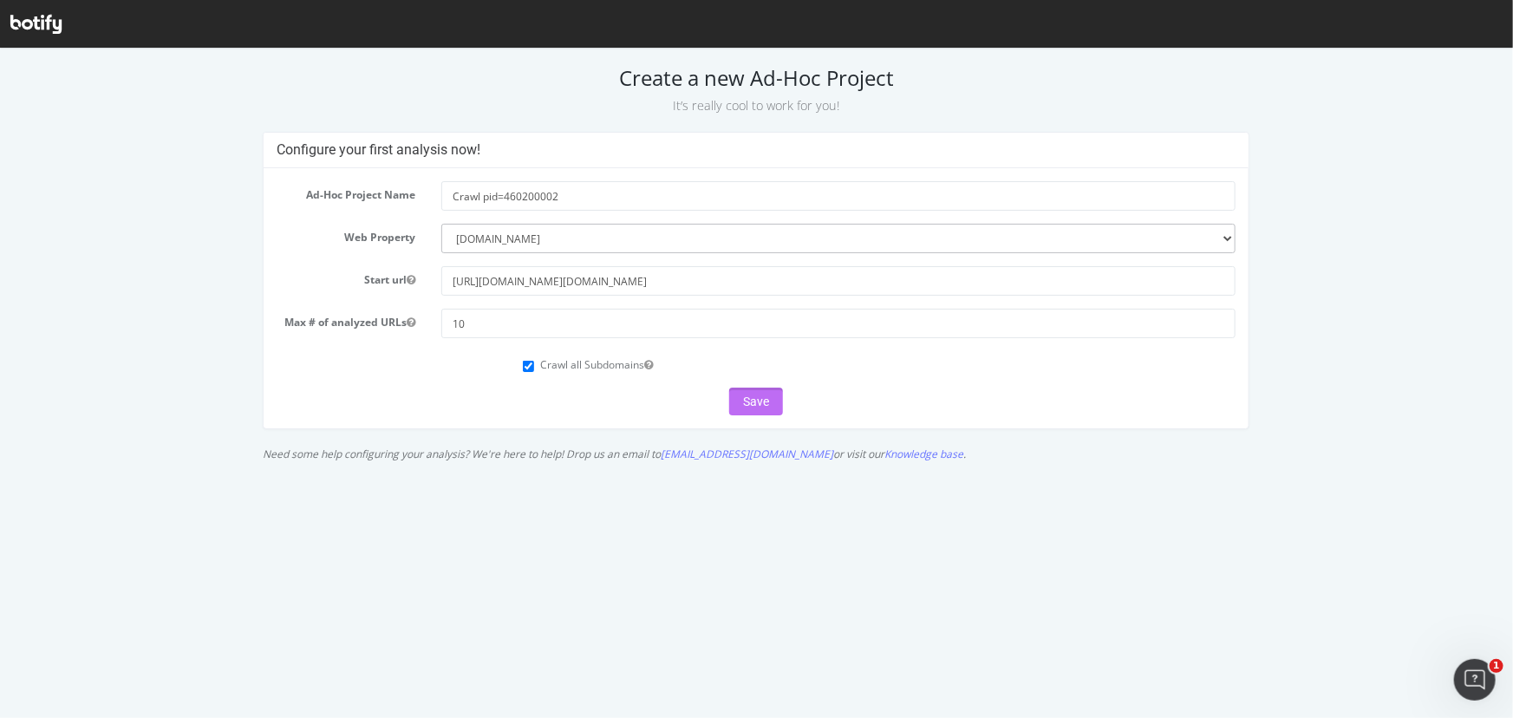
click at [754, 399] on button "Save" at bounding box center [756, 401] width 54 height 28
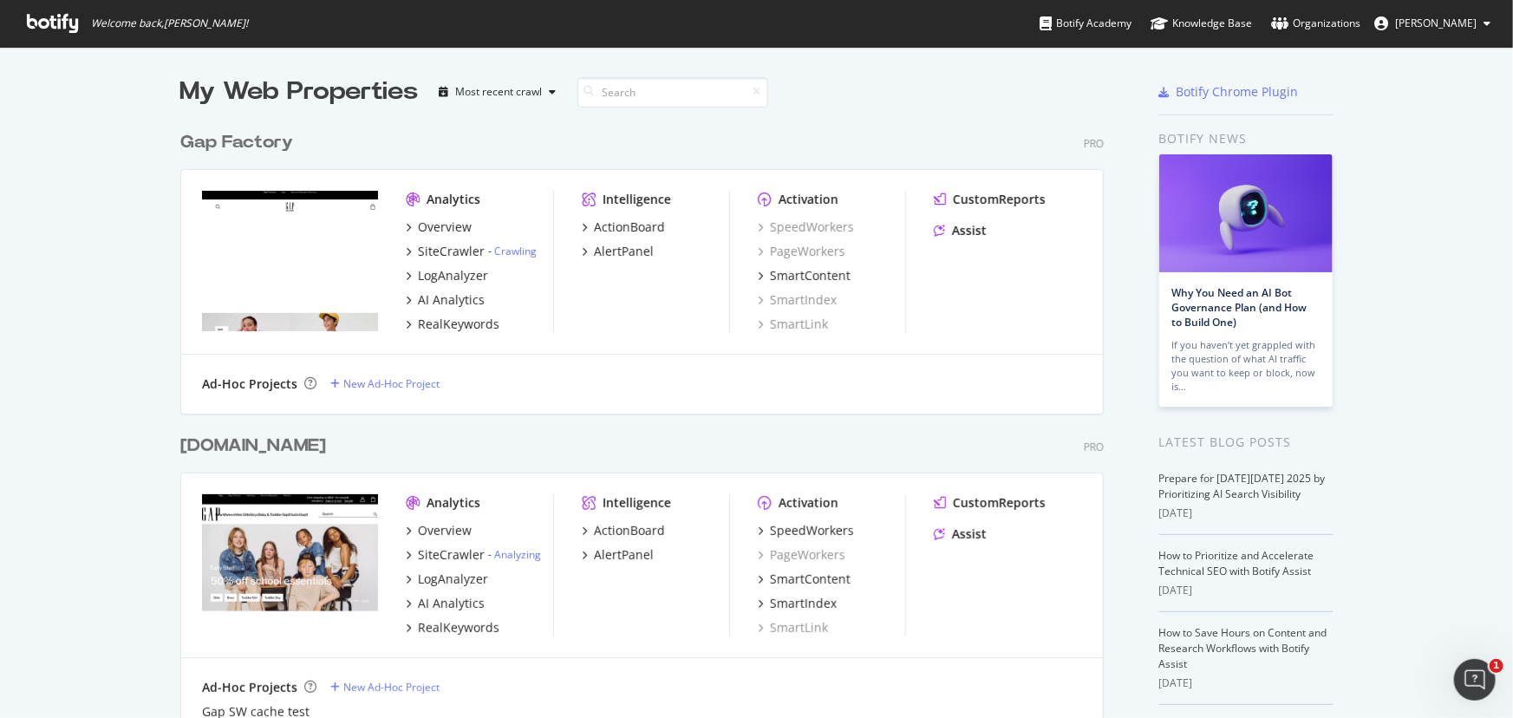
click at [1452, 17] on span "Greg M" at bounding box center [1436, 23] width 82 height 15
click at [218, 446] on div "Gap.com" at bounding box center [253, 446] width 146 height 25
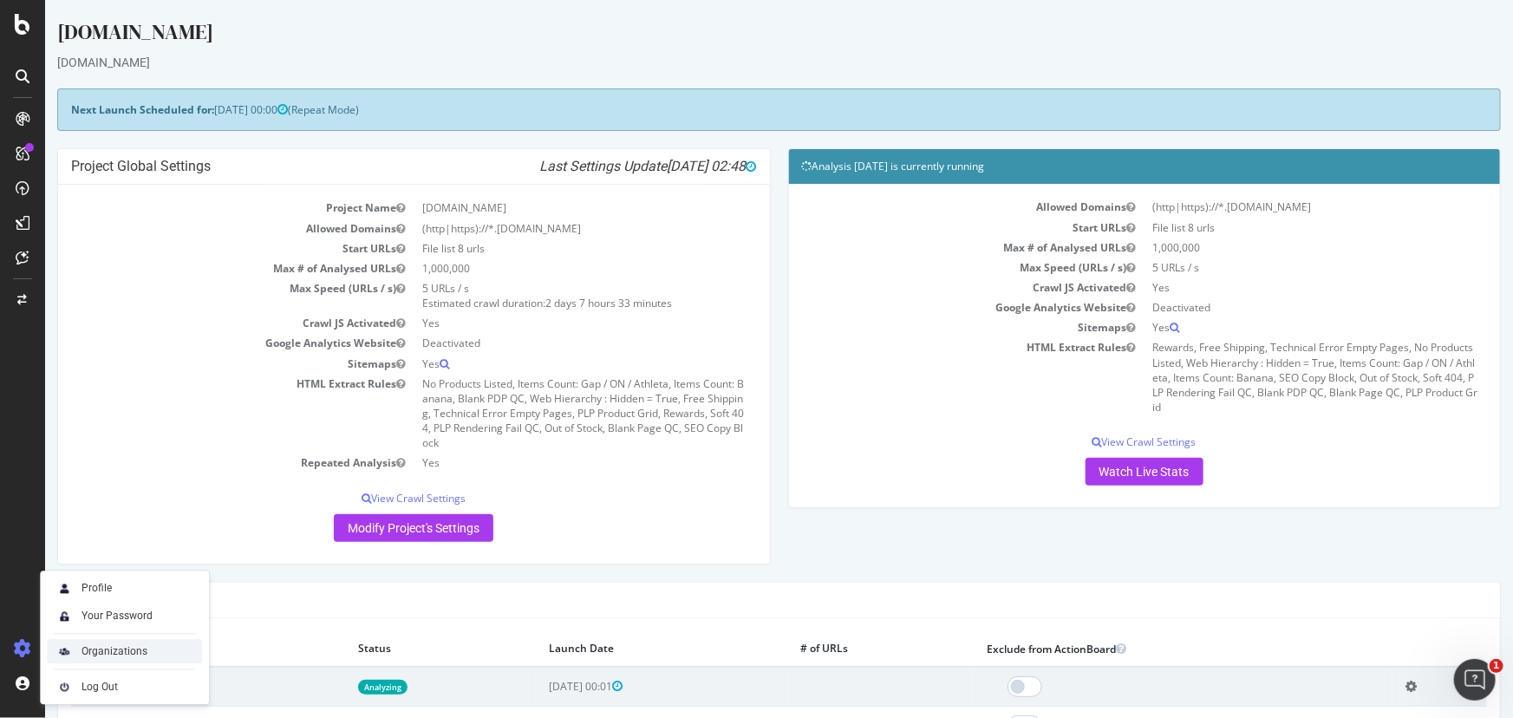
click at [103, 645] on div "Organizations" at bounding box center [115, 652] width 66 height 14
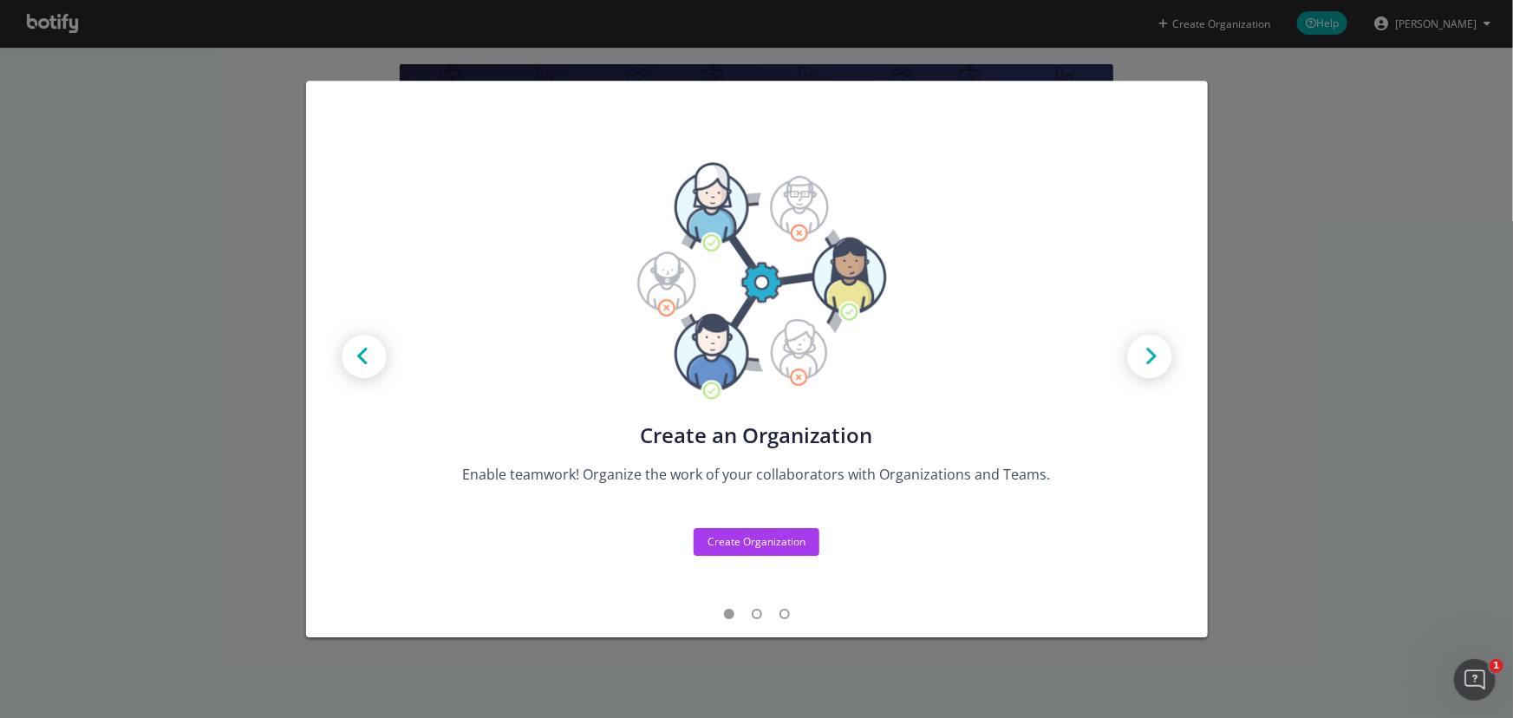
click at [1154, 357] on img "modal" at bounding box center [1150, 358] width 78 height 78
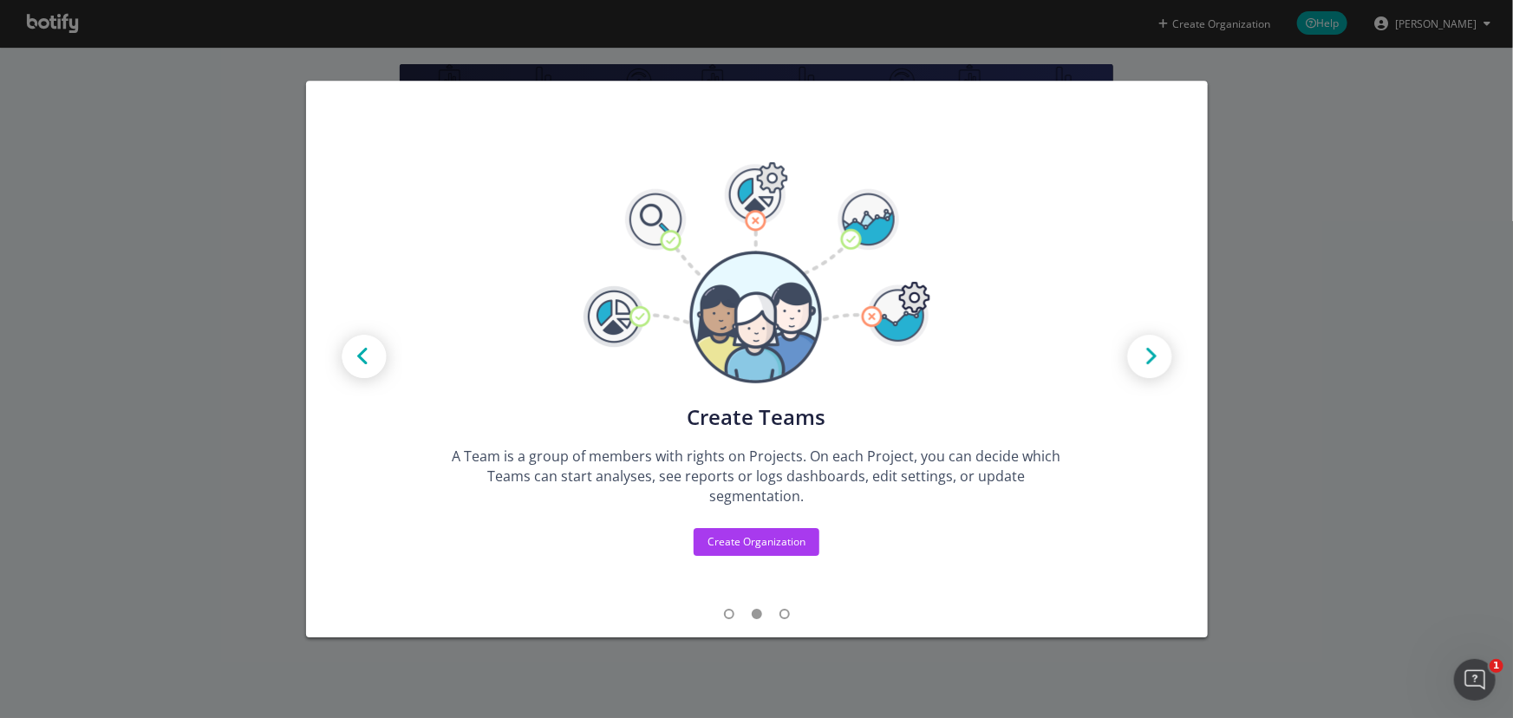
click at [1154, 357] on img "modal" at bounding box center [1150, 358] width 78 height 78
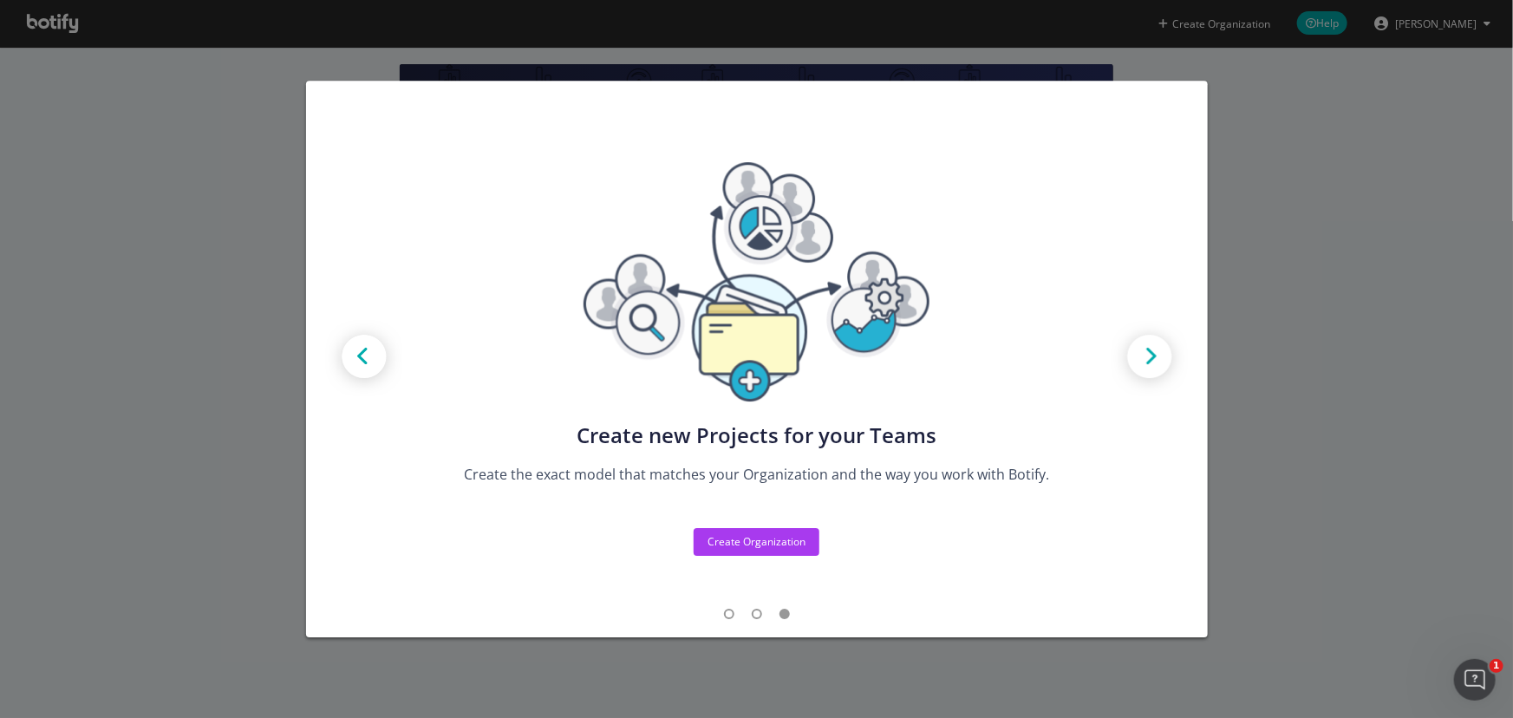
click at [1400, 225] on div "Create new Projects for your Teams Create the exact model that matches your Org…" at bounding box center [756, 359] width 1513 height 718
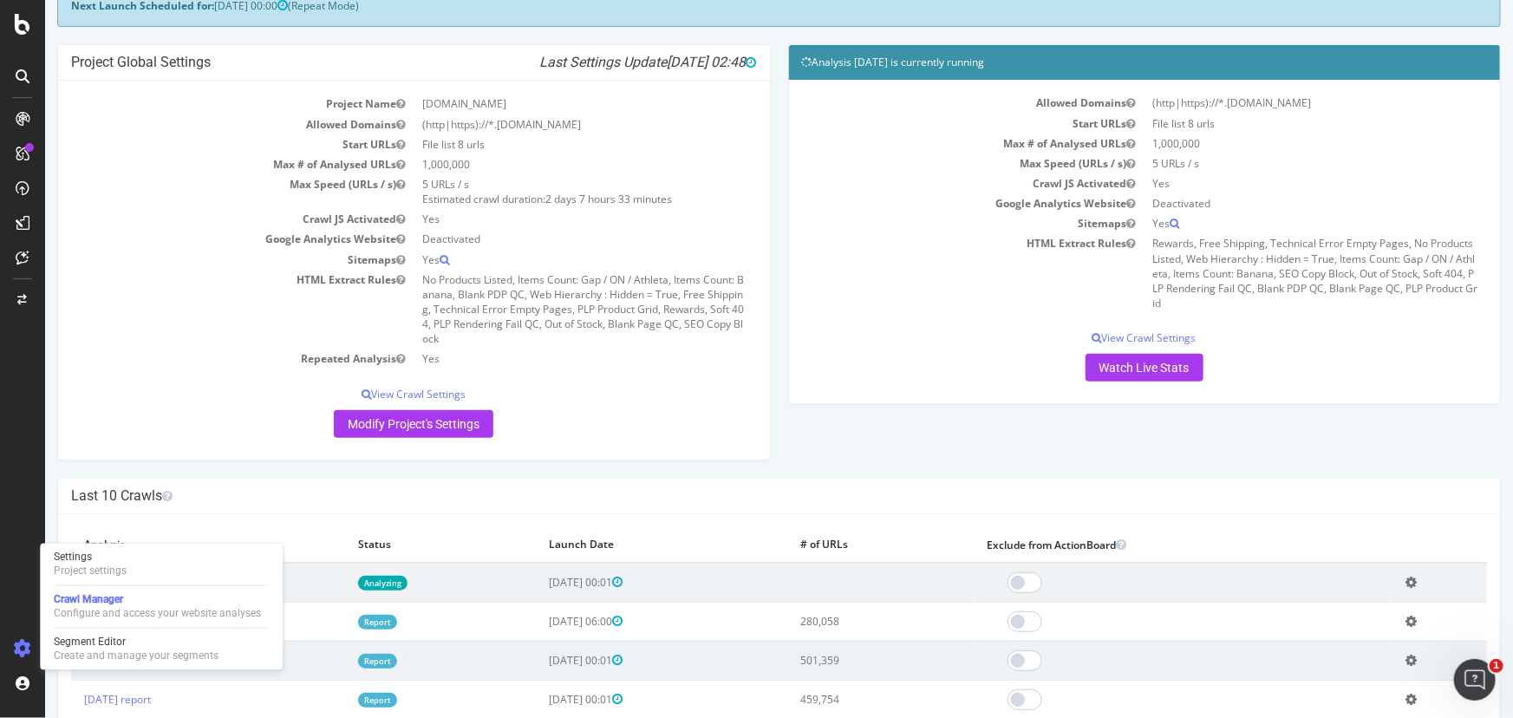
scroll to position [157, 0]
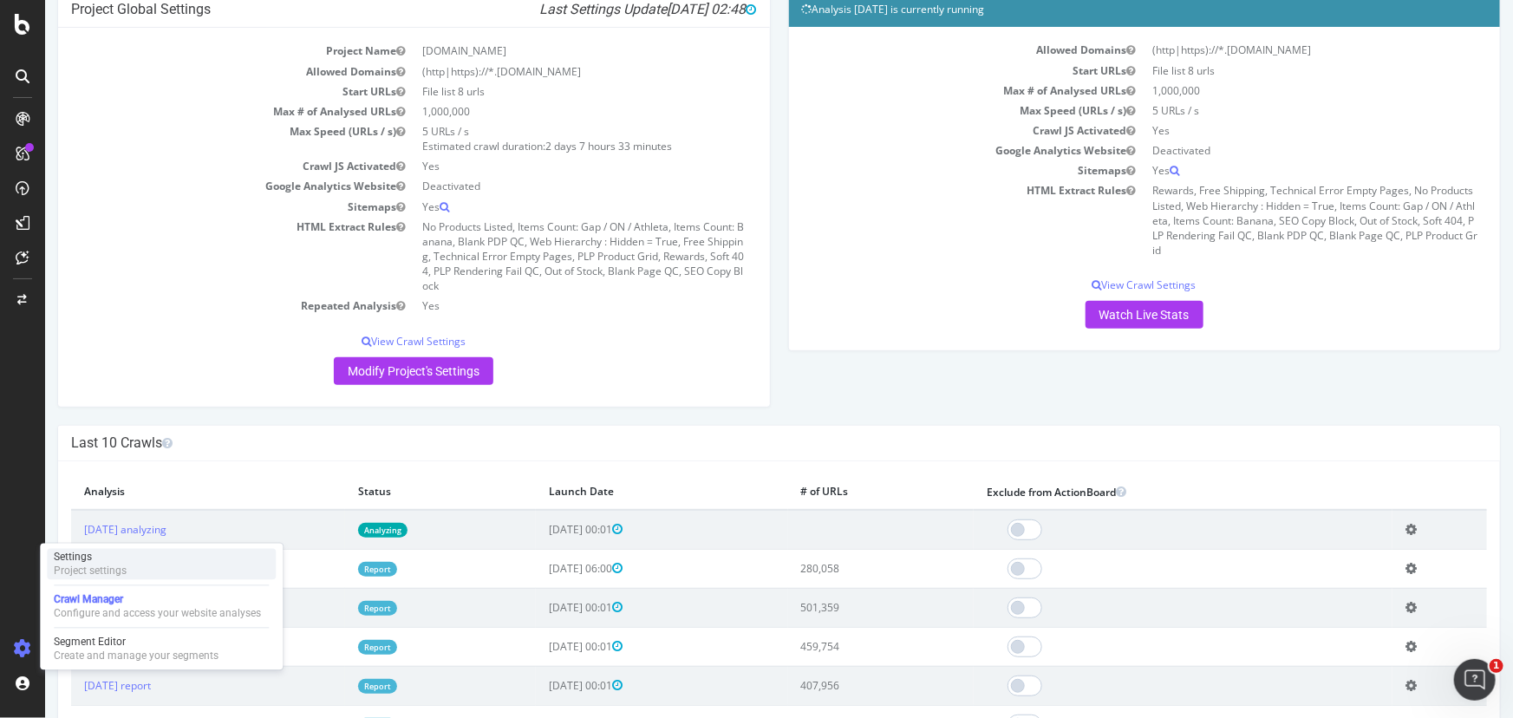
click at [97, 565] on div "Project settings" at bounding box center [90, 572] width 73 height 14
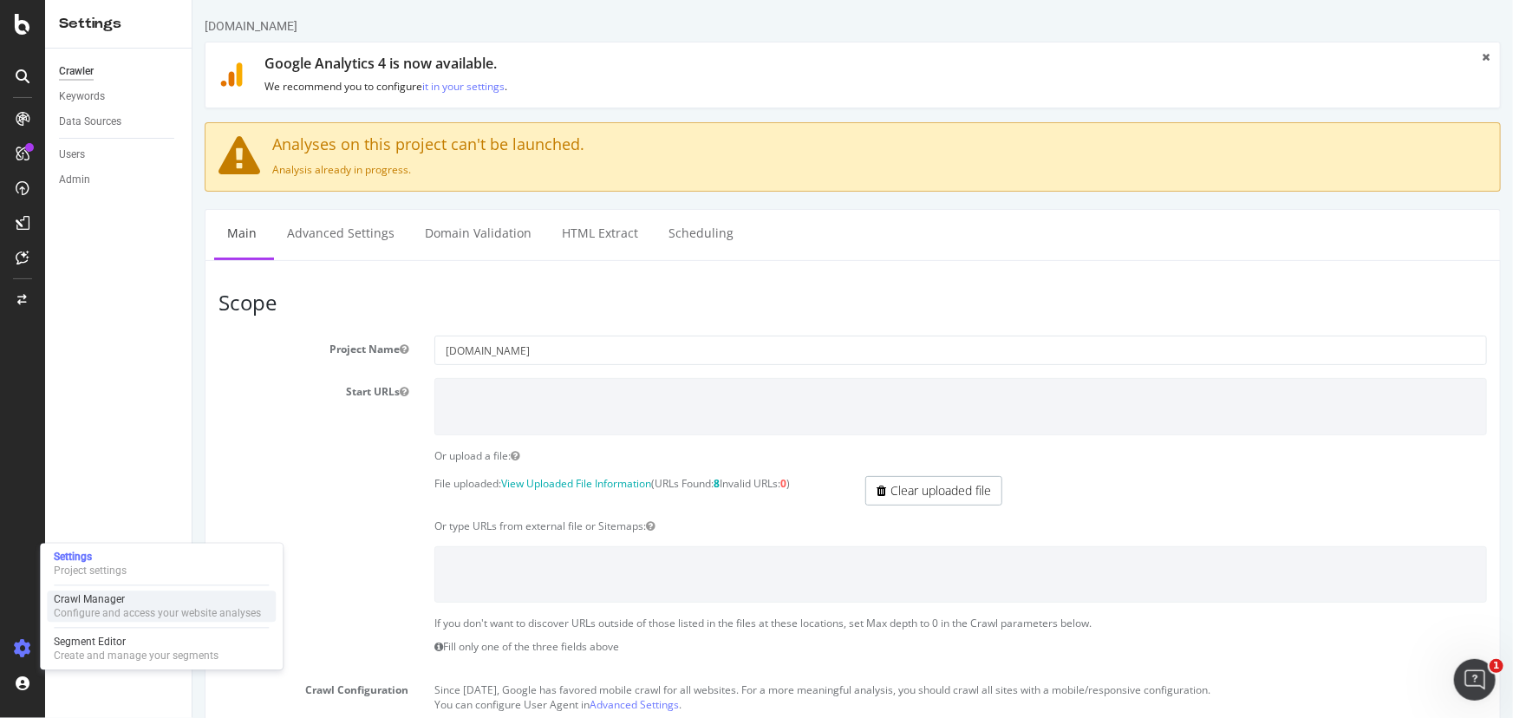
click at [160, 603] on div "Crawl Manager" at bounding box center [157, 600] width 207 height 14
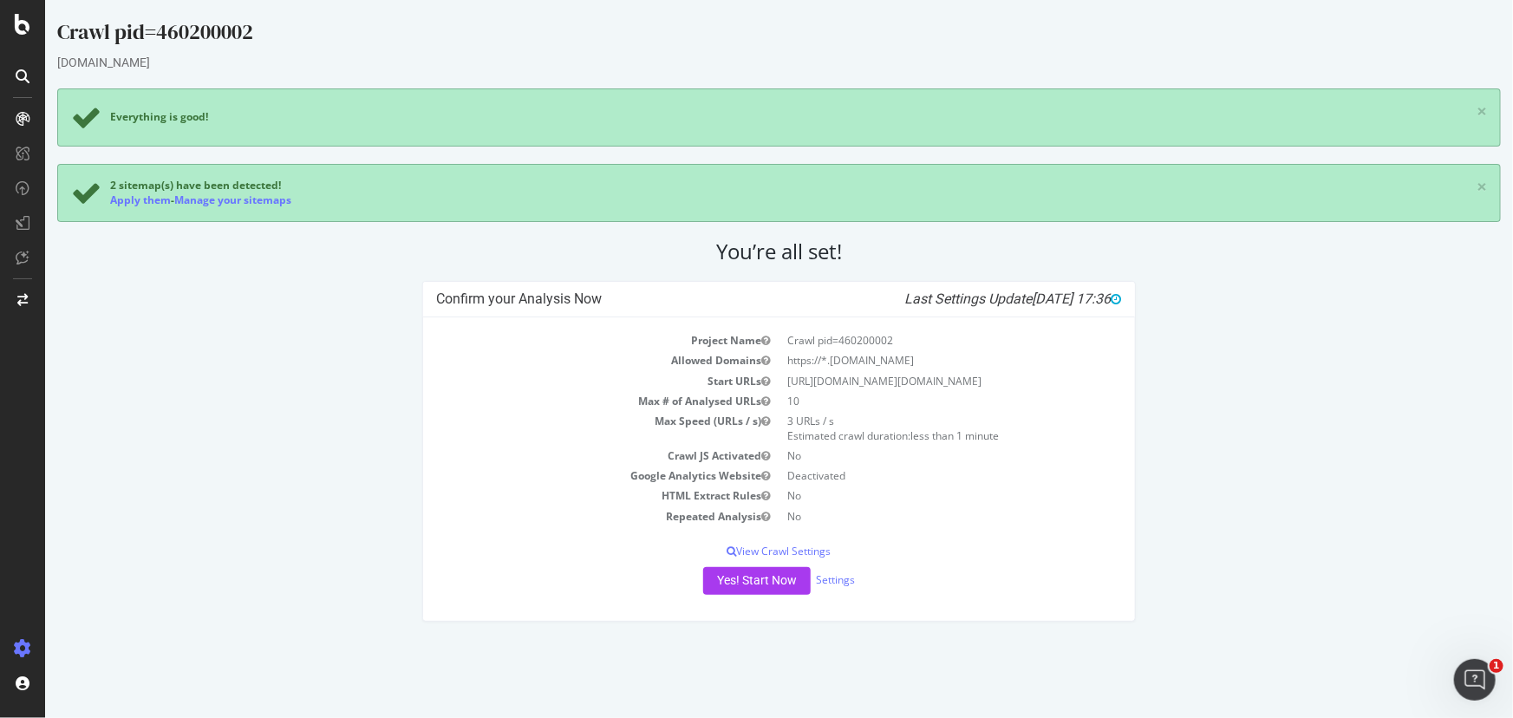
click at [790, 454] on td "No" at bounding box center [950, 456] width 343 height 20
click at [767, 455] on icon "button" at bounding box center [765, 456] width 9 height 10
click at [764, 455] on icon "button" at bounding box center [765, 456] width 9 height 10
click at [774, 580] on button "Yes! Start Now" at bounding box center [756, 581] width 108 height 28
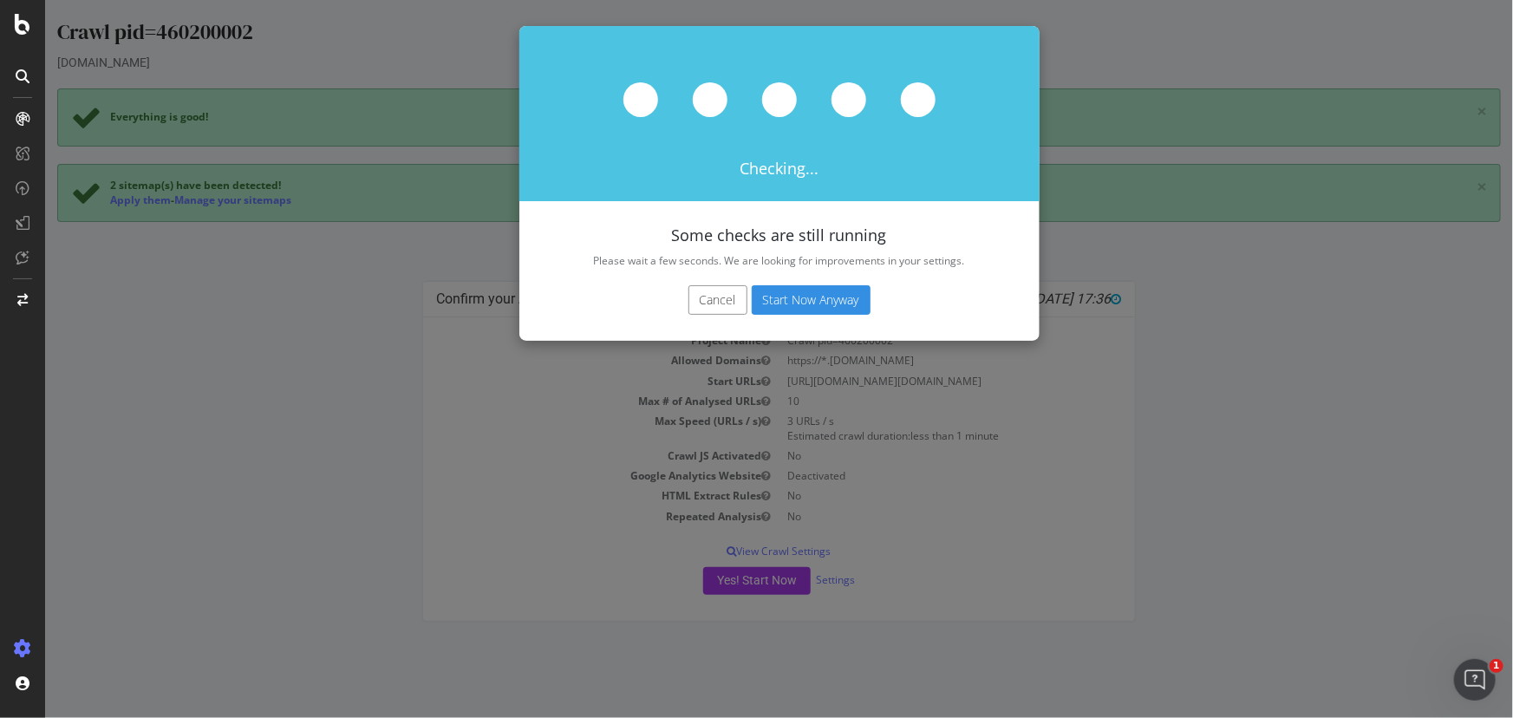
click at [823, 286] on button "Start Now Anyway" at bounding box center [810, 299] width 119 height 29
